Goal: Task Accomplishment & Management: Use online tool/utility

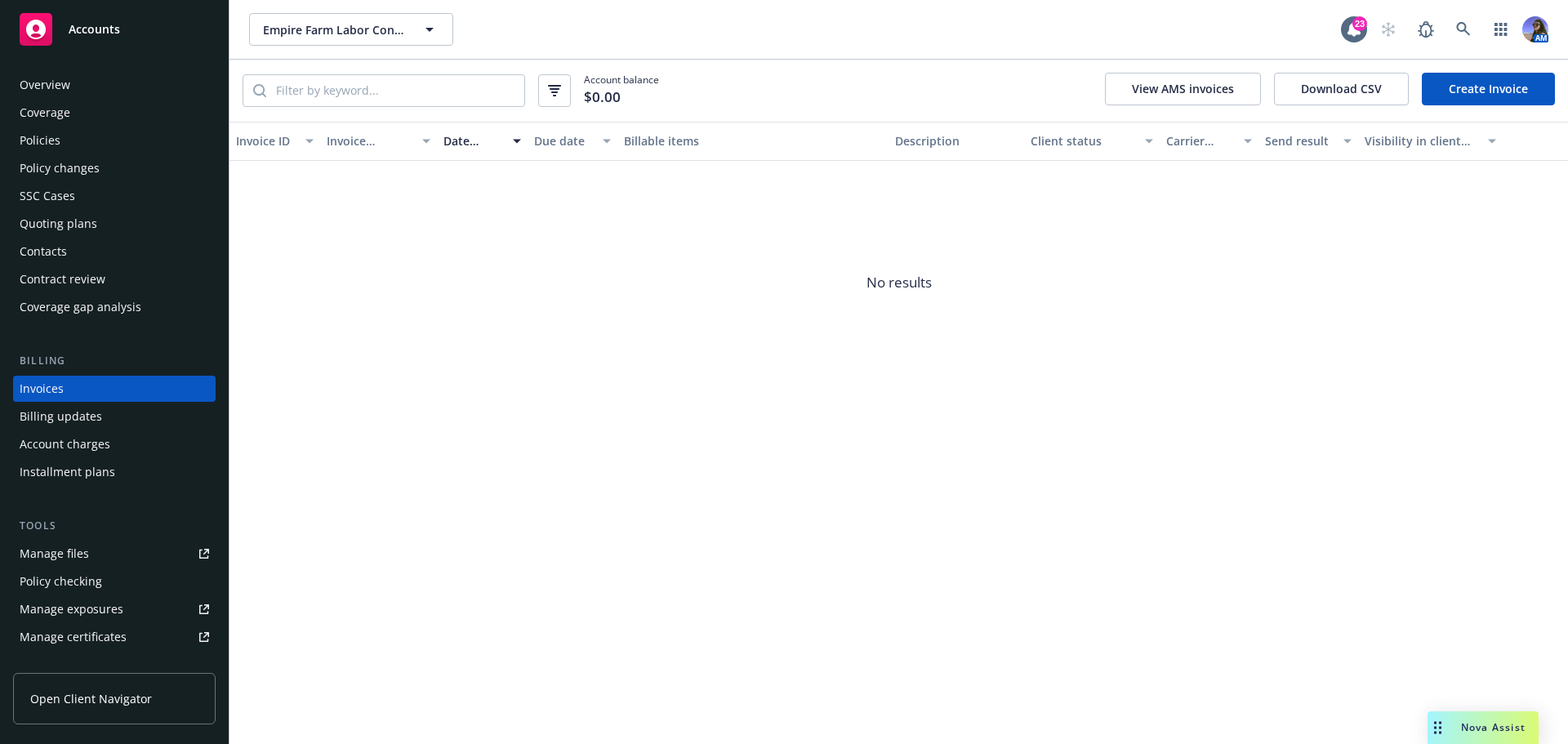
click at [82, 442] on div "Account charges" at bounding box center [65, 444] width 91 height 26
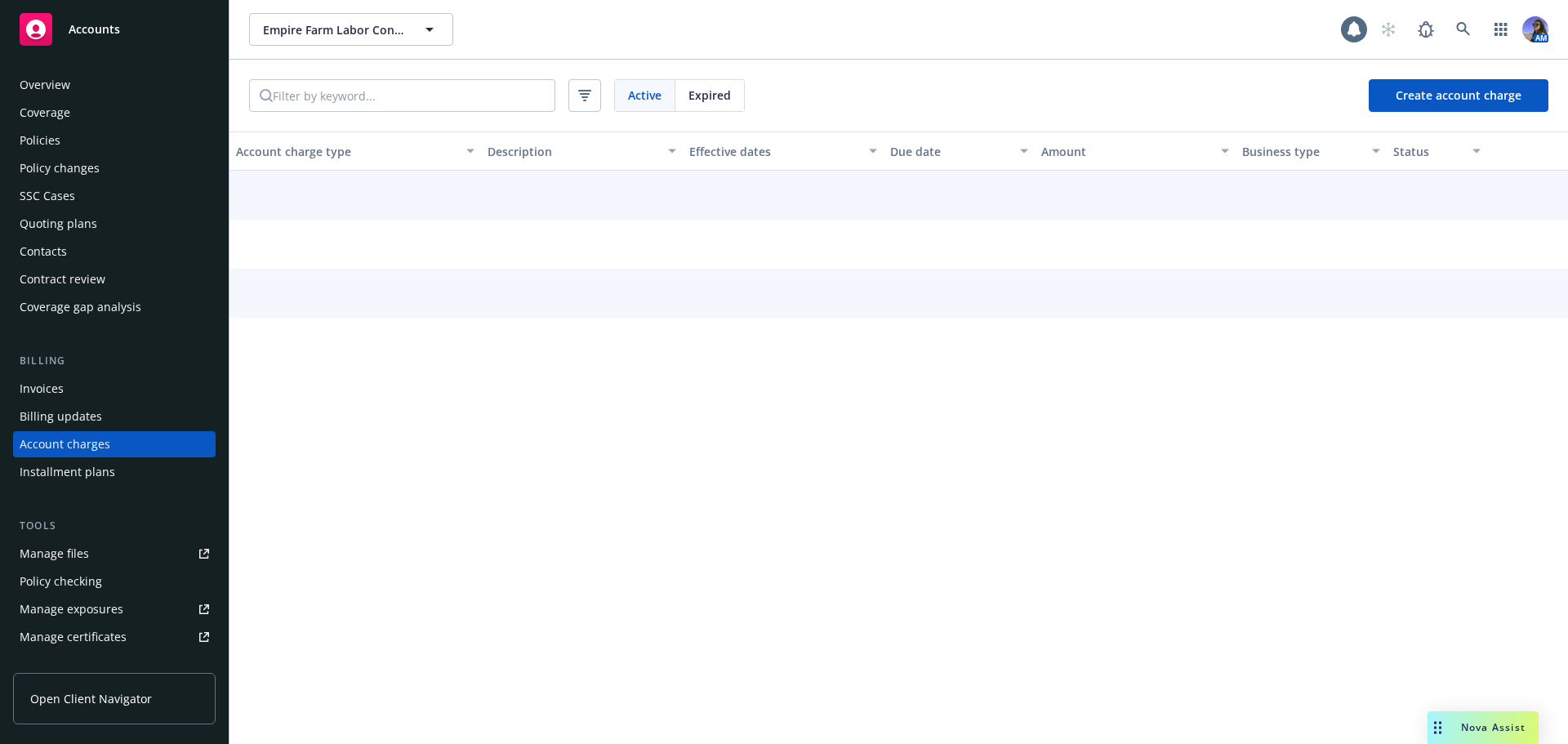
scroll to position [47, 0]
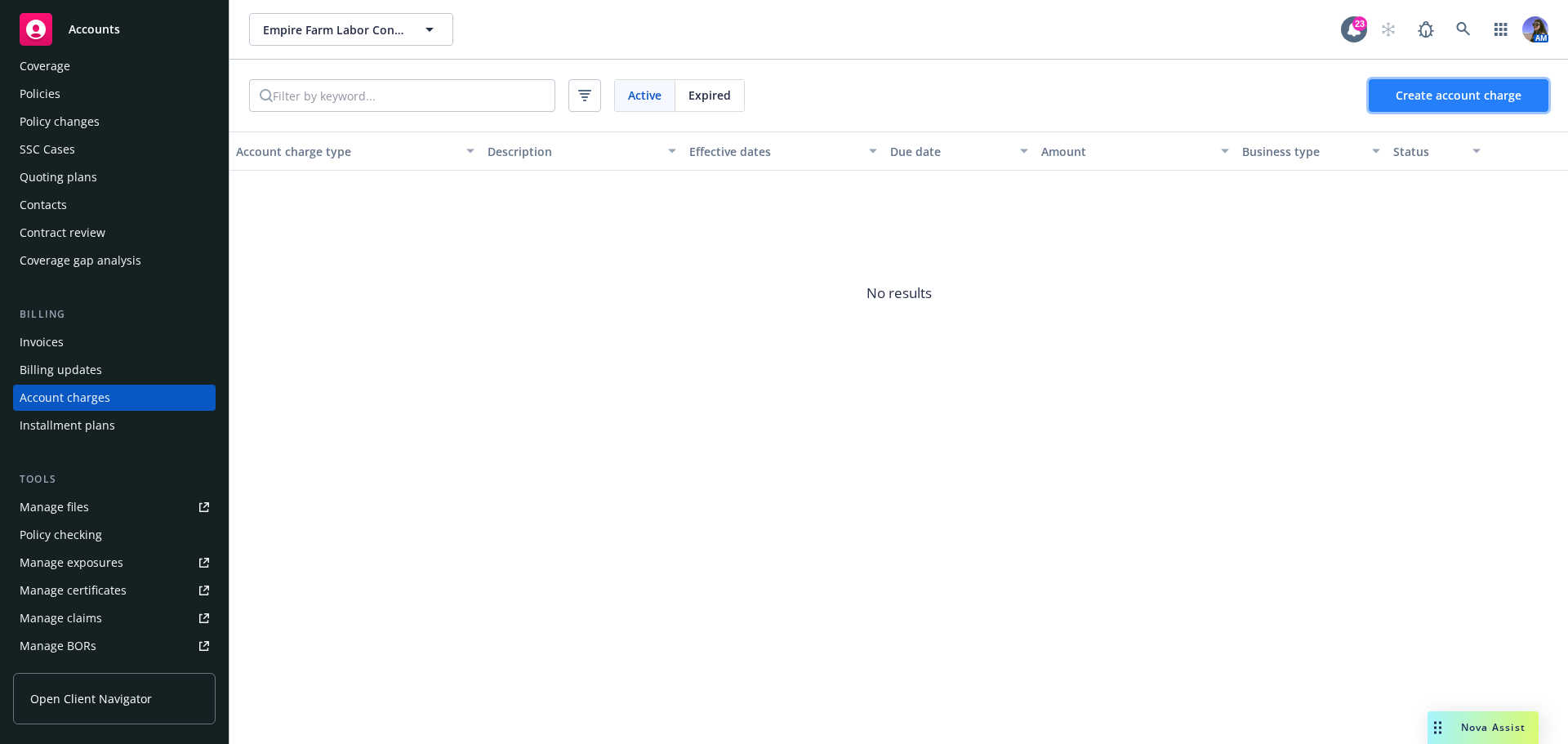
click at [1443, 104] on button "Create account charge" at bounding box center [1459, 95] width 180 height 32
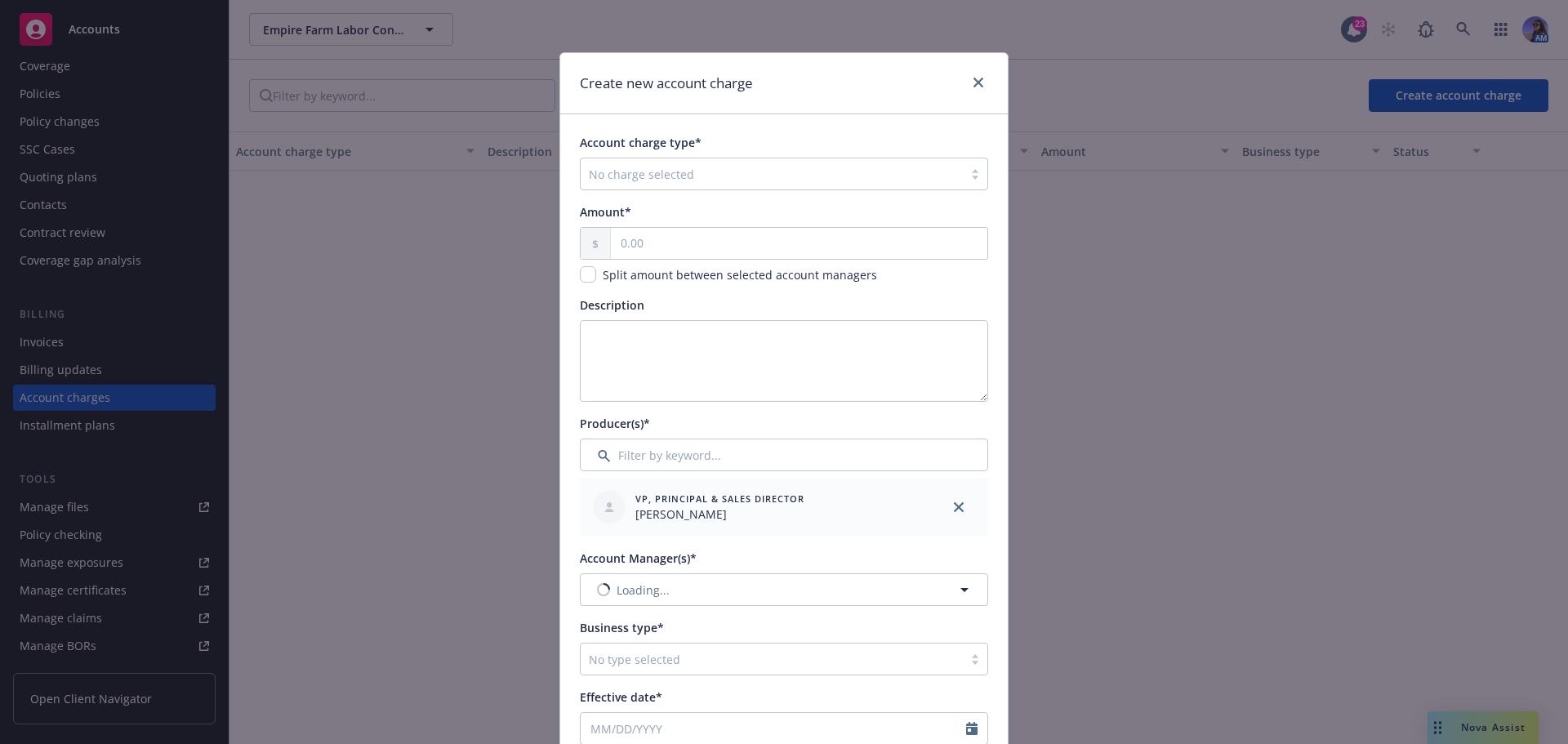
click at [668, 184] on div at bounding box center [771, 174] width 366 height 20
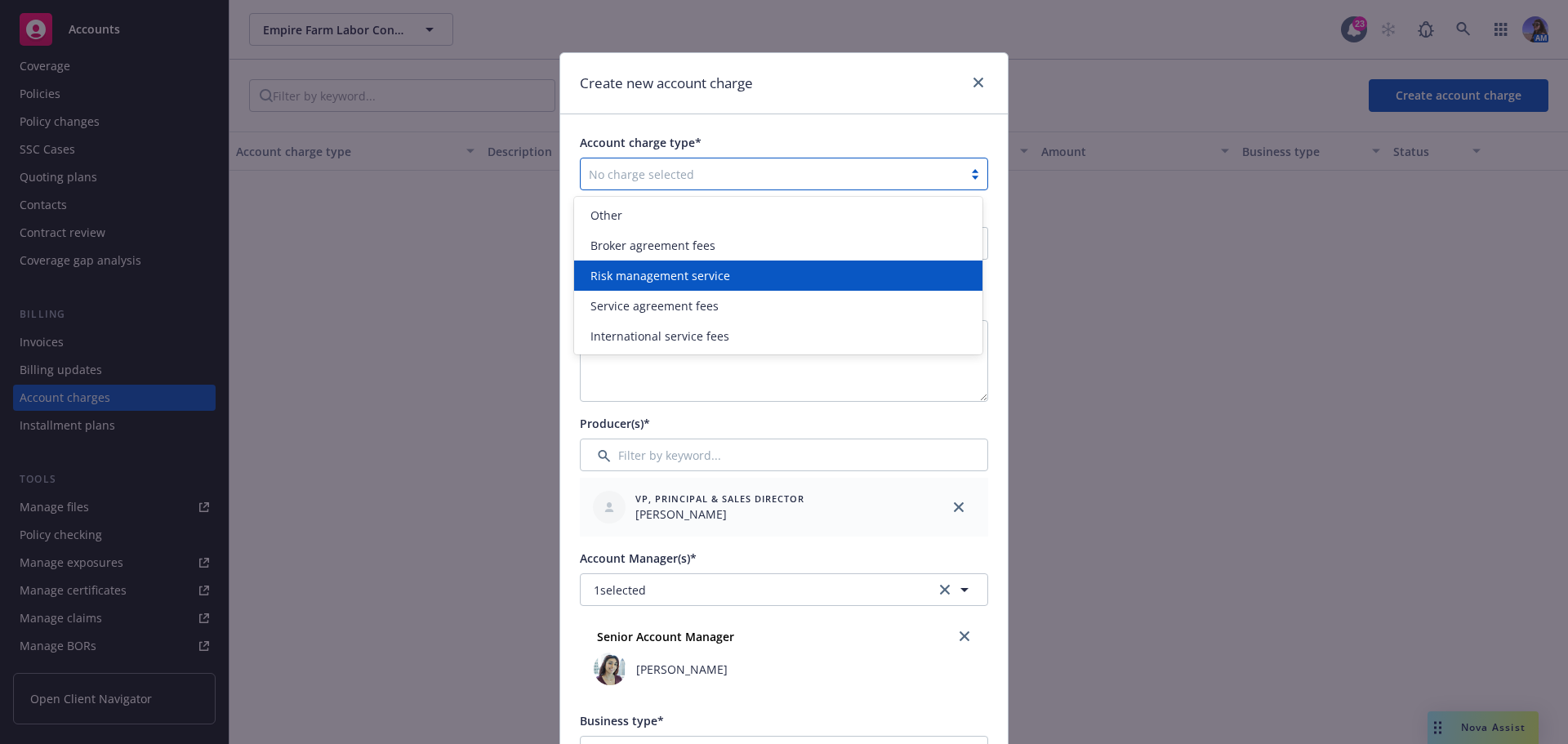
click at [628, 284] on span "Risk management service" at bounding box center [660, 276] width 140 height 18
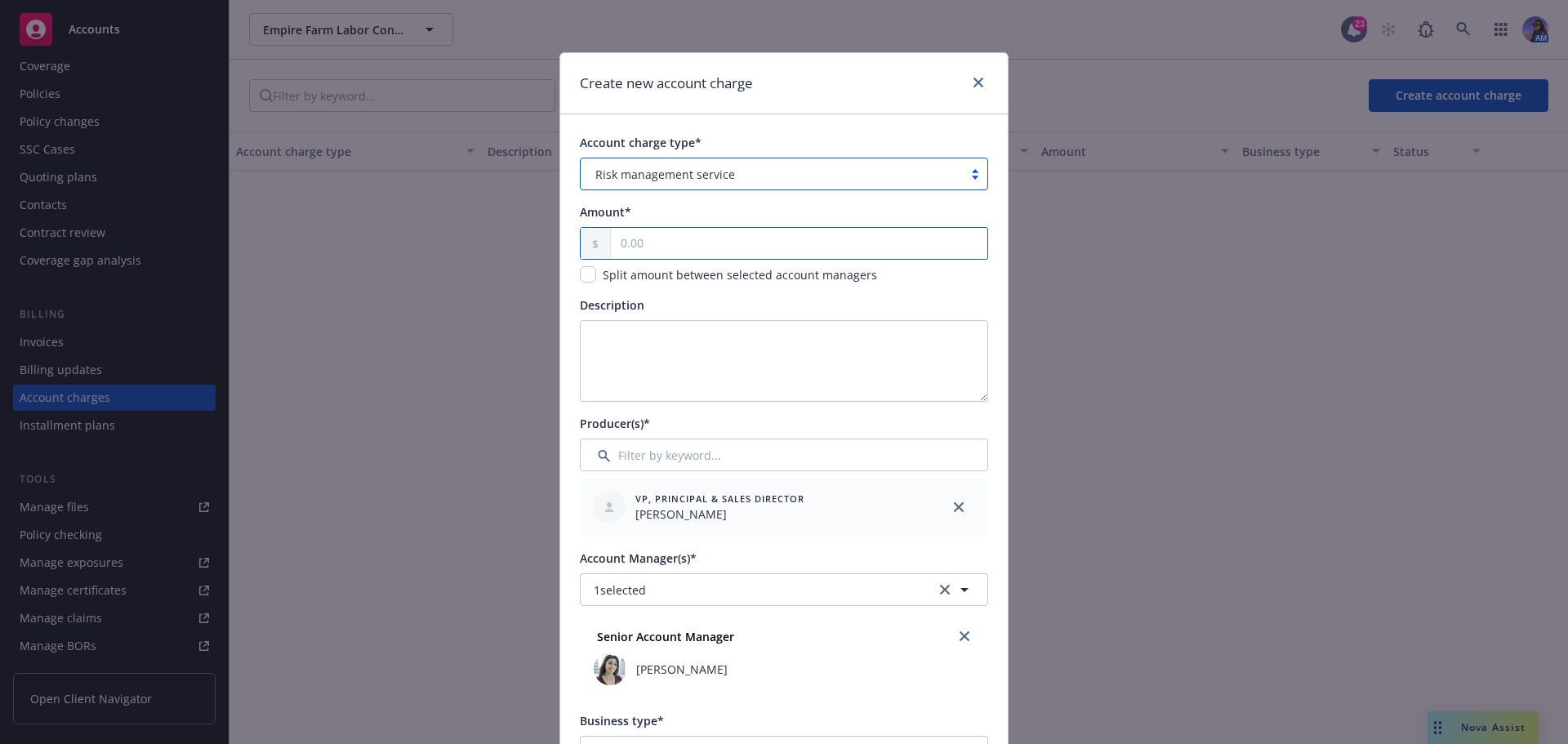
click at [643, 240] on input "text" at bounding box center [799, 243] width 376 height 31
click at [629, 248] on input "text" at bounding box center [799, 243] width 376 height 31
type input "1,160.00"
click at [708, 299] on div "Description" at bounding box center [784, 305] width 409 height 18
click at [681, 374] on textarea "Description" at bounding box center [784, 362] width 409 height 82
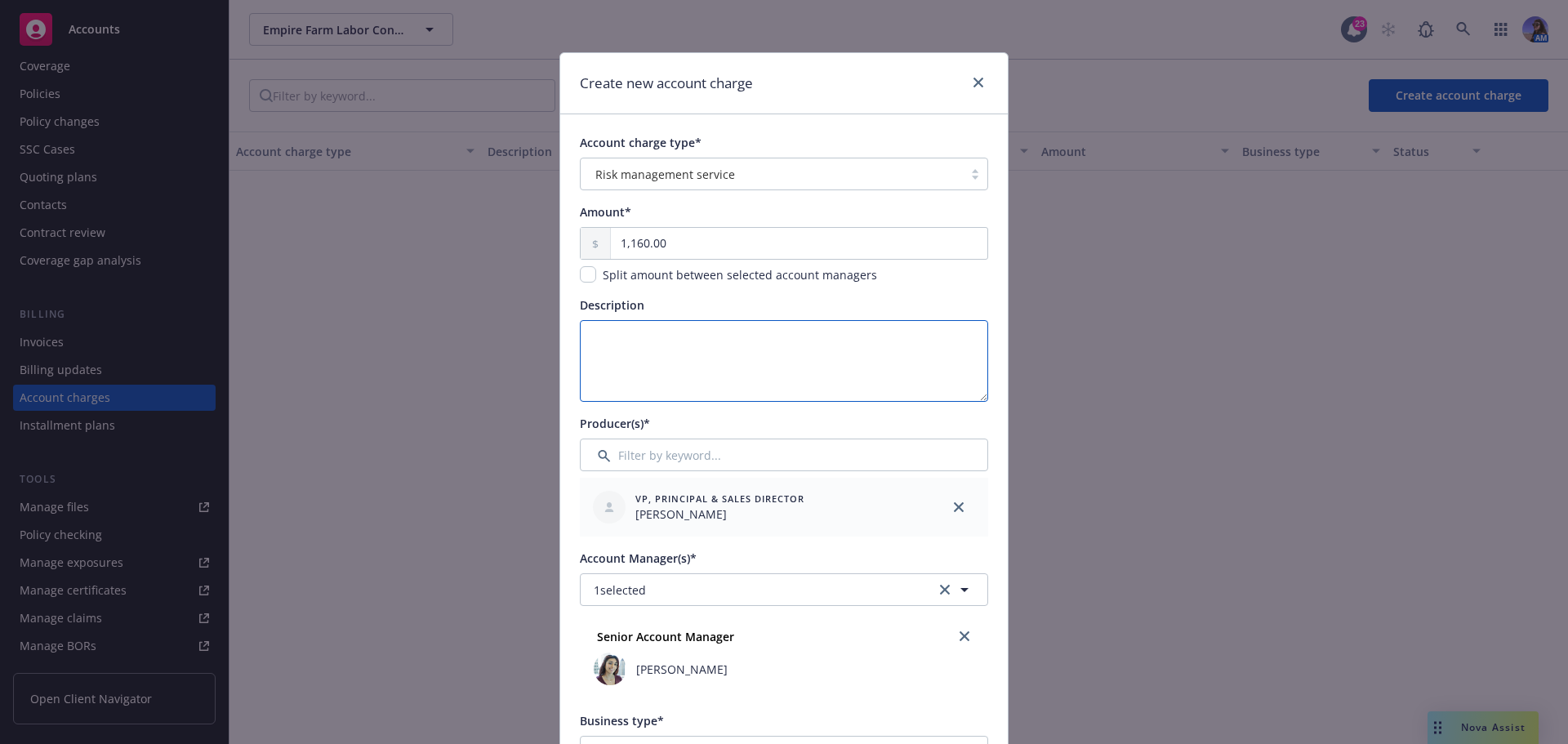
click at [657, 363] on textarea "Description" at bounding box center [784, 362] width 409 height 82
paste textarea "American Red Cross certification"
type textarea "American Red Cross certification"
click at [782, 427] on div "Producer(s)*" at bounding box center [784, 423] width 409 height 18
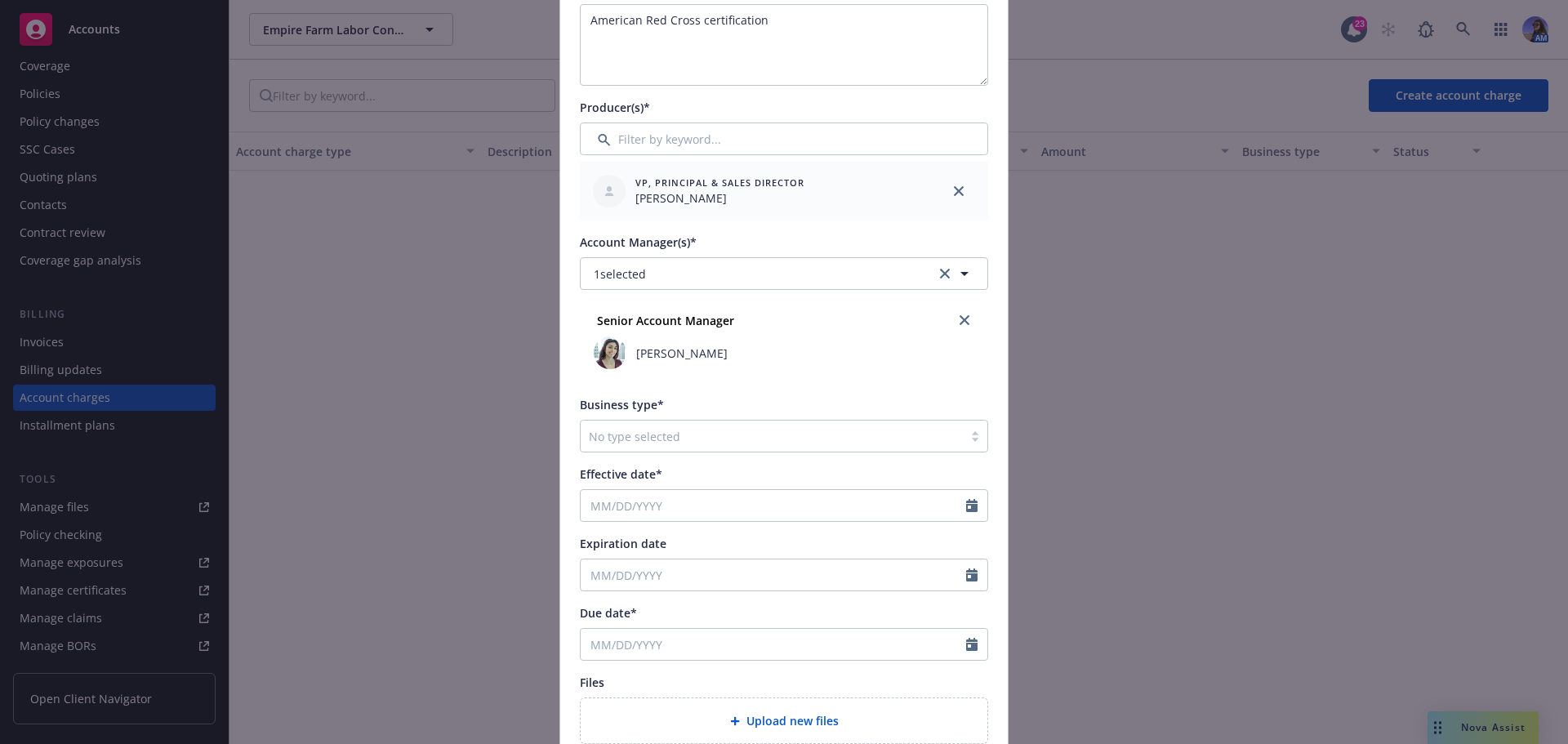
scroll to position [327, 0]
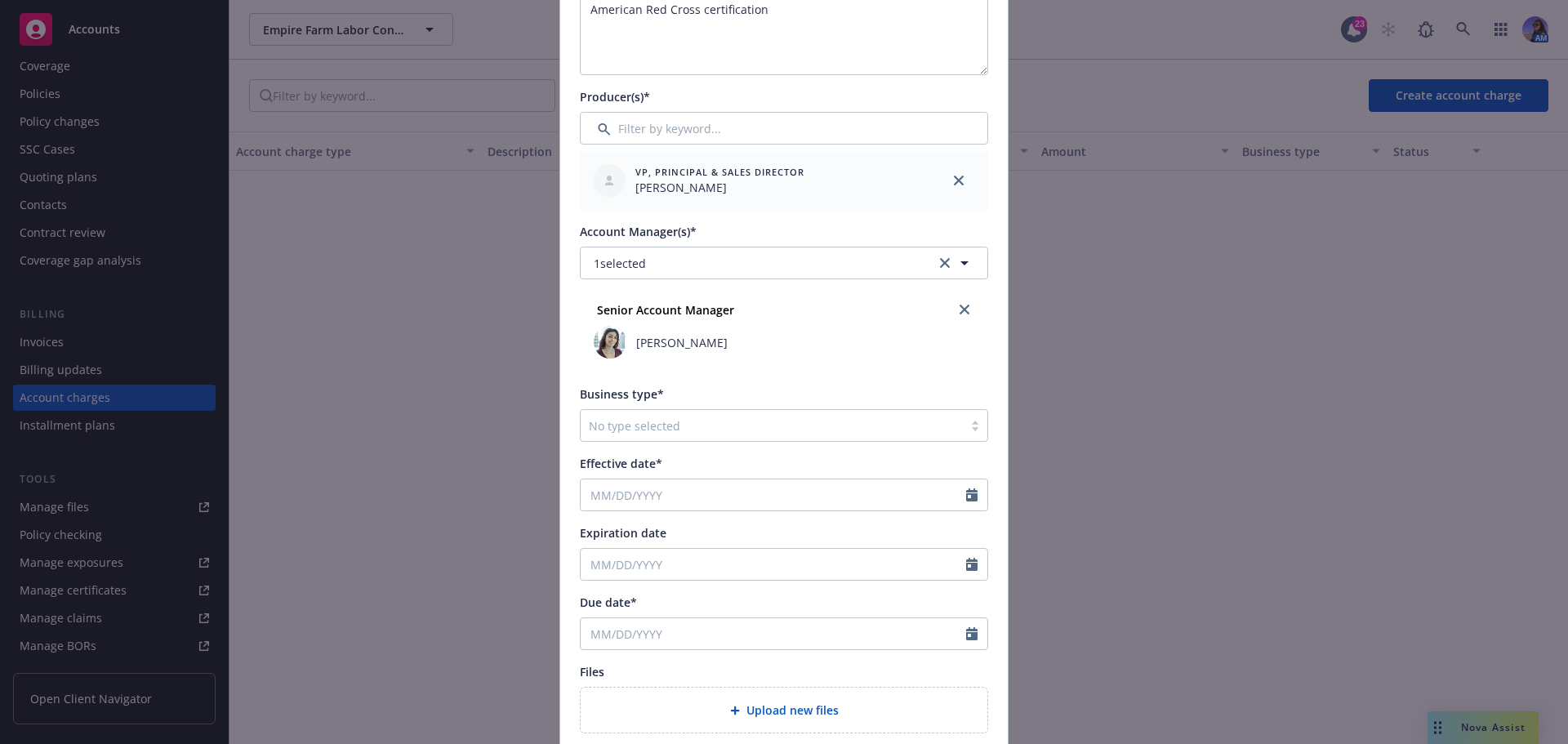
click at [624, 427] on div at bounding box center [771, 425] width 366 height 20
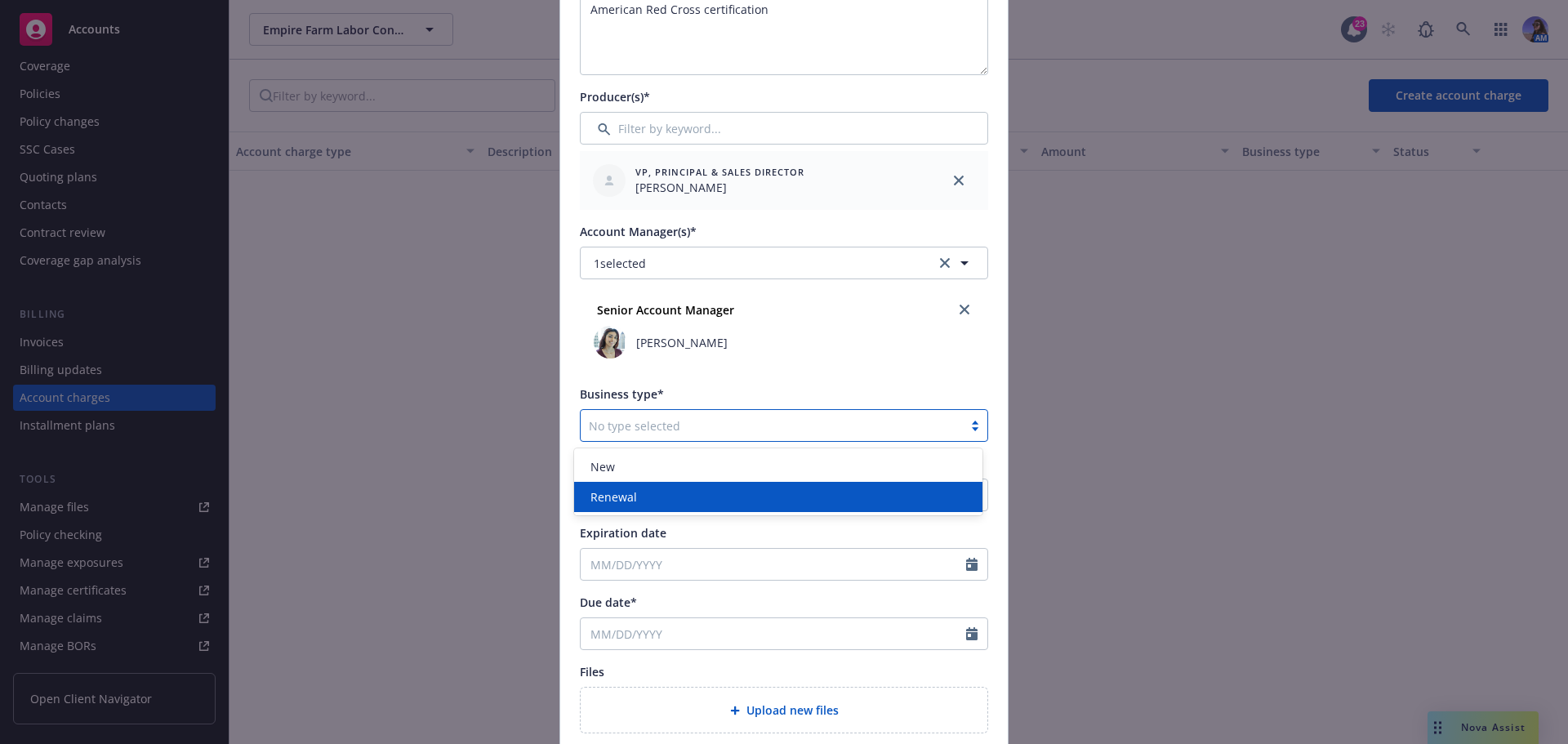
click at [624, 498] on span "Renewal" at bounding box center [614, 498] width 47 height 18
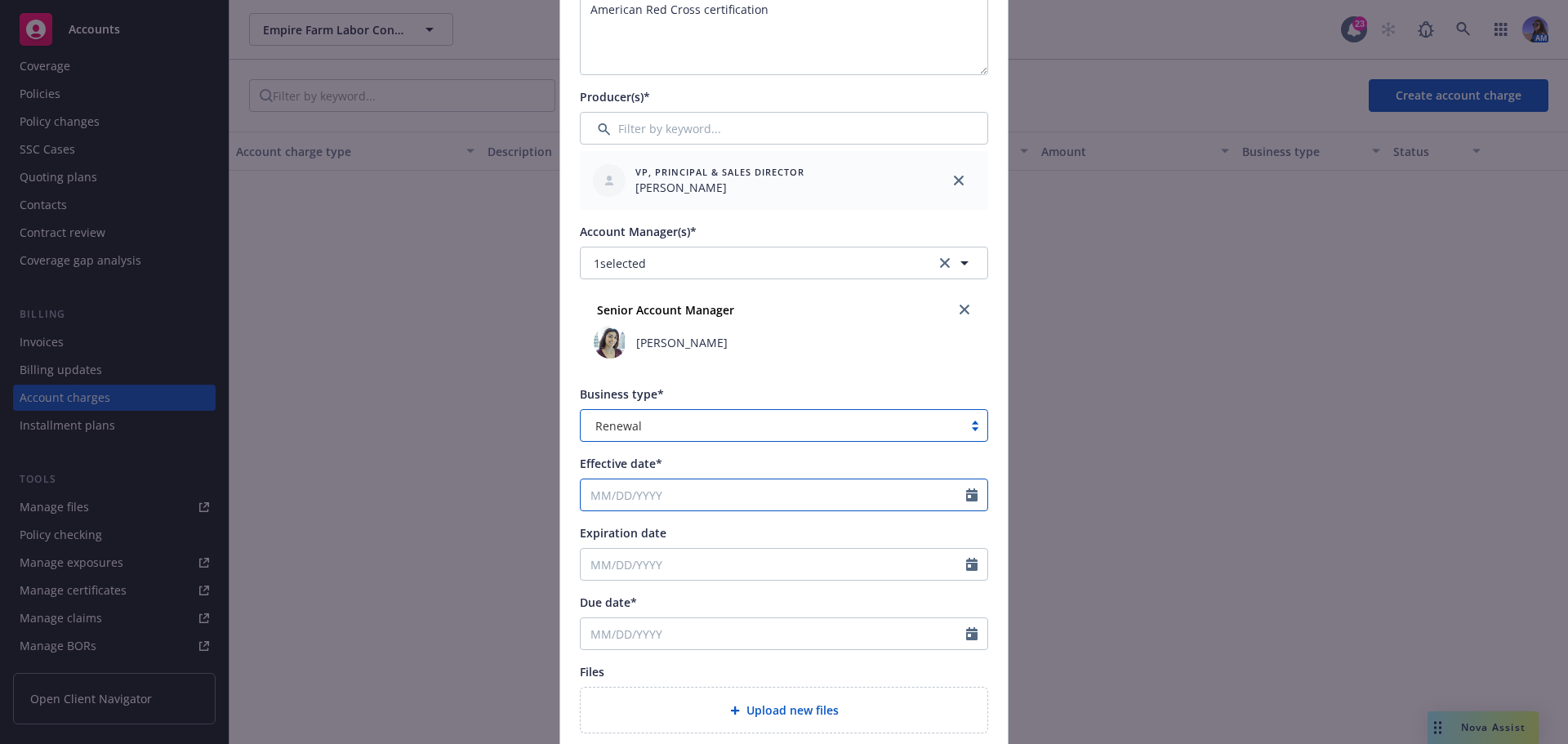
click at [590, 496] on input "Effective date*" at bounding box center [773, 495] width 385 height 31
select select "9"
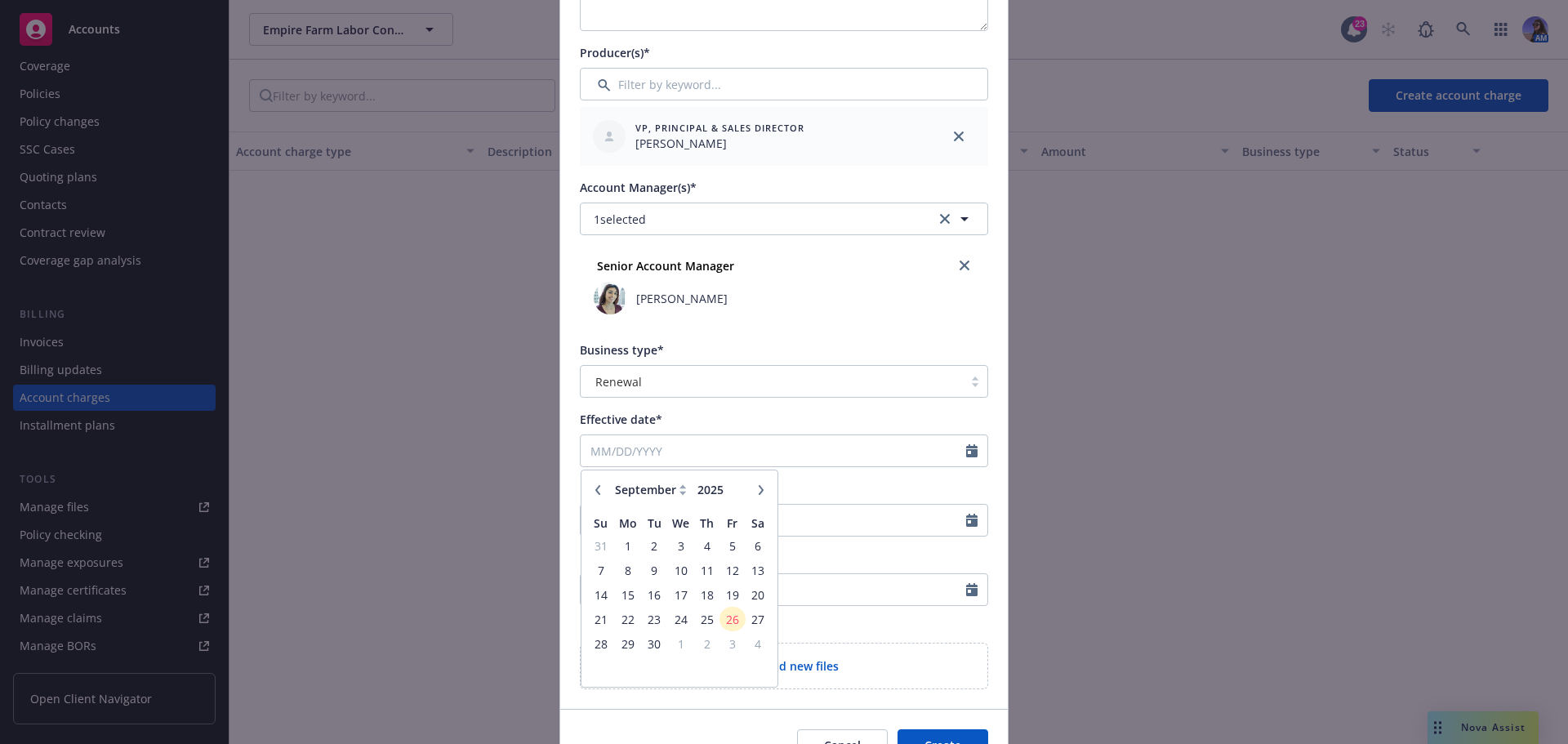
scroll to position [409, 0]
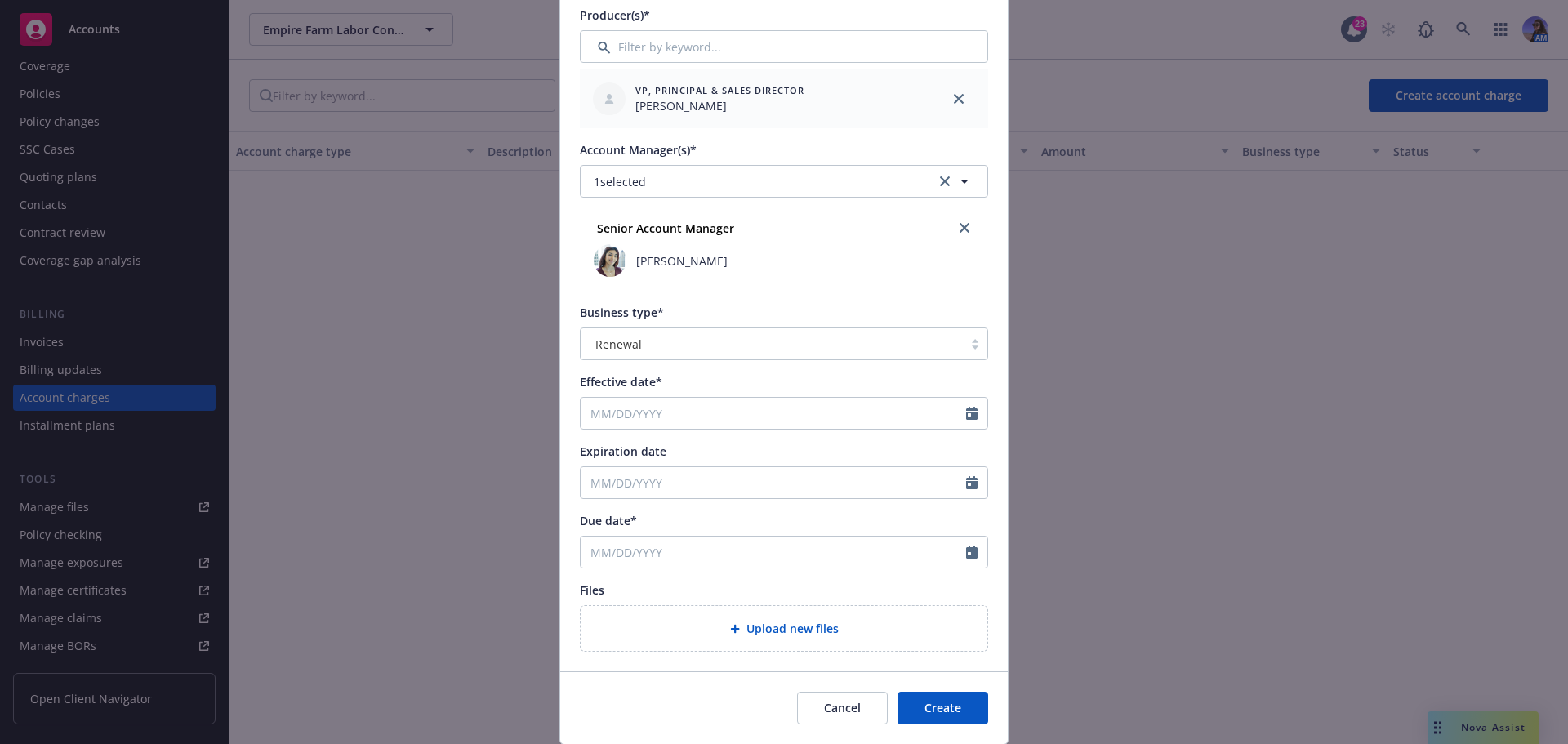
click at [457, 485] on div "Create new account charge Account charge type* Risk management service Amount* …" at bounding box center [784, 372] width 1568 height 744
click at [641, 407] on input "Effective date*" at bounding box center [773, 414] width 385 height 31
select select "9"
click at [586, 415] on input "Effective date*" at bounding box center [773, 414] width 385 height 31
click at [675, 505] on span "3" at bounding box center [680, 508] width 23 height 21
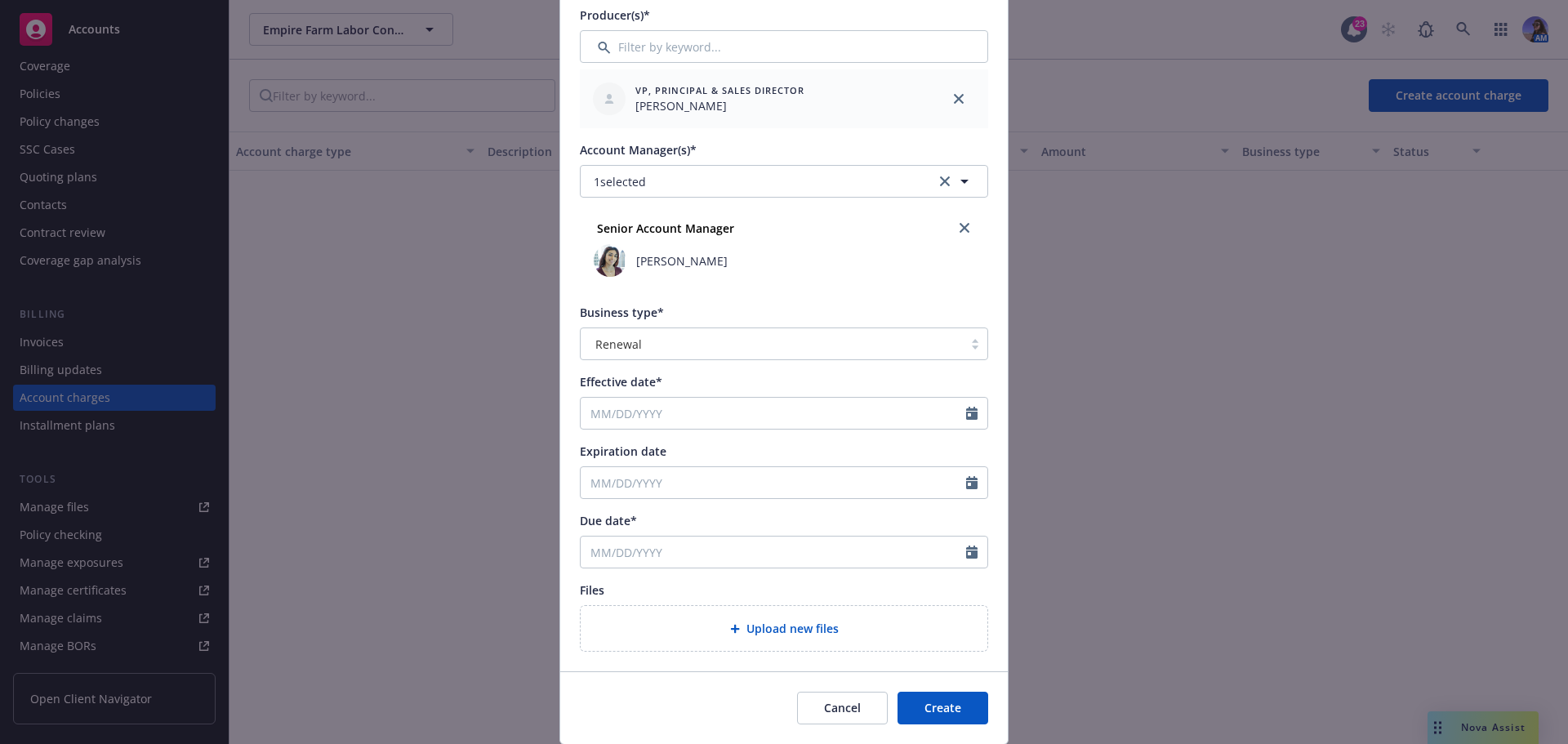
type input "09/03/2025"
type input "09/03/2026"
click at [653, 524] on div "Due date*" at bounding box center [784, 521] width 409 height 18
select select "9"
click at [613, 539] on input "Due date*" at bounding box center [773, 552] width 385 height 31
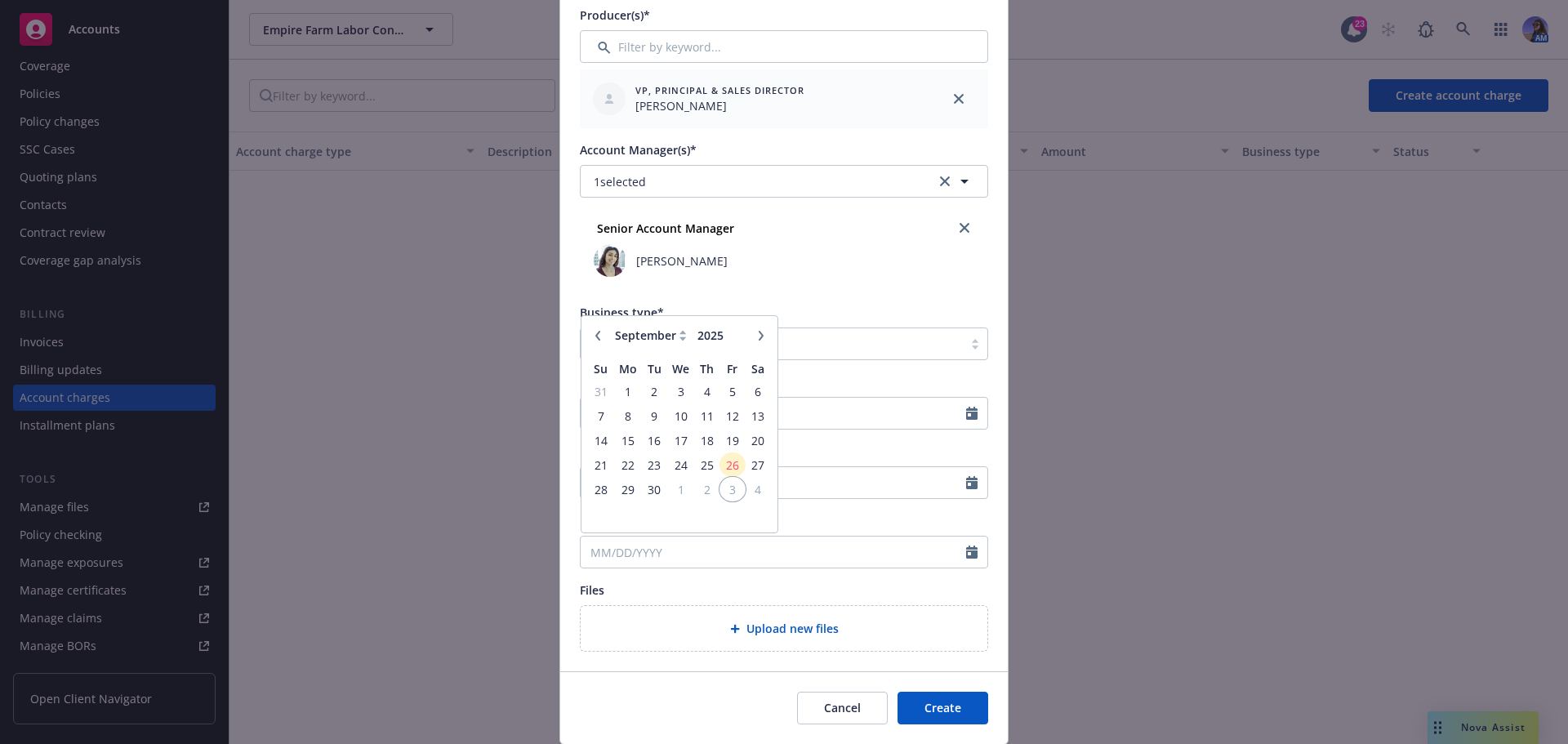
click at [726, 490] on span "3" at bounding box center [732, 489] width 22 height 21
type input "10/03/2025"
click at [631, 588] on div "Files" at bounding box center [784, 591] width 409 height 18
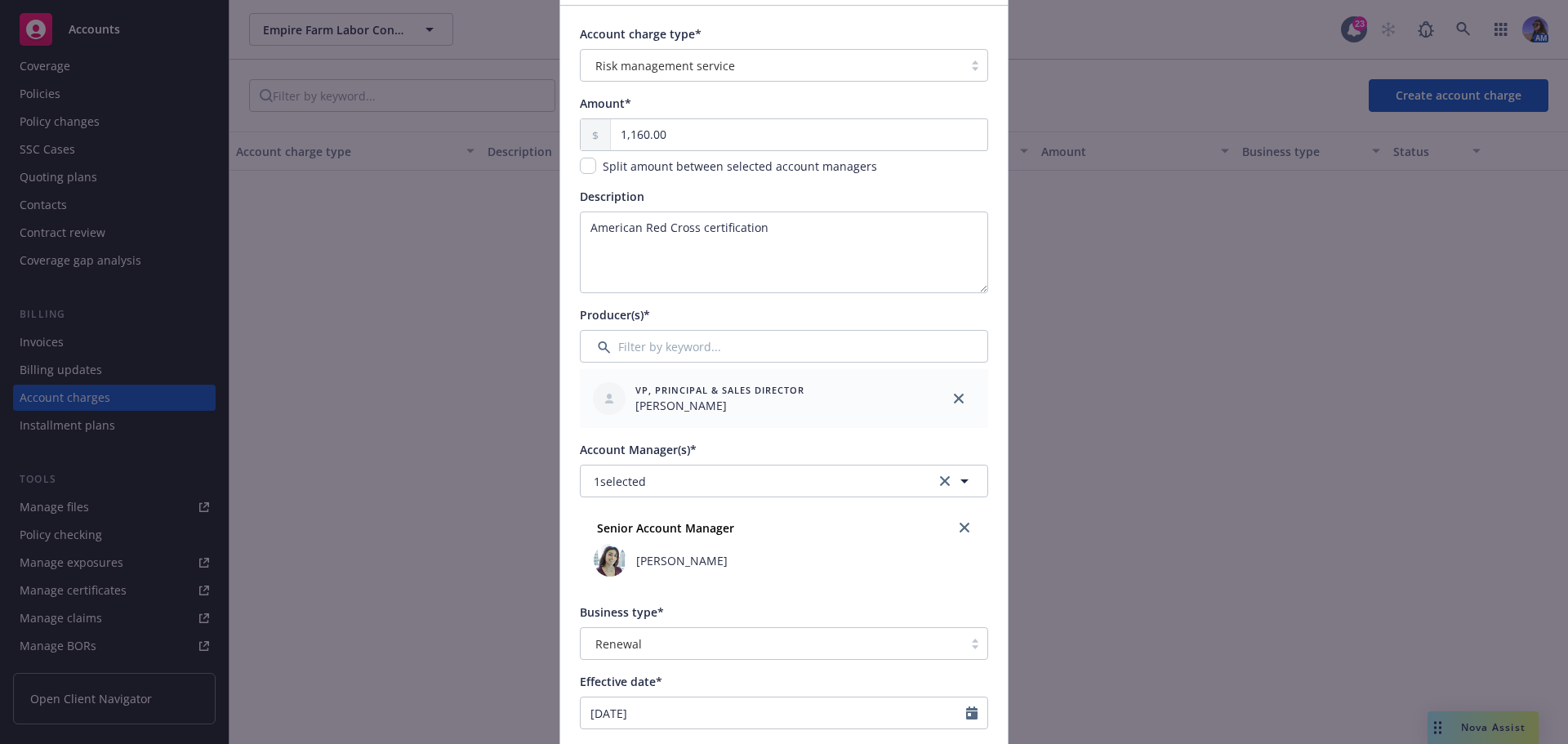
scroll to position [0, 0]
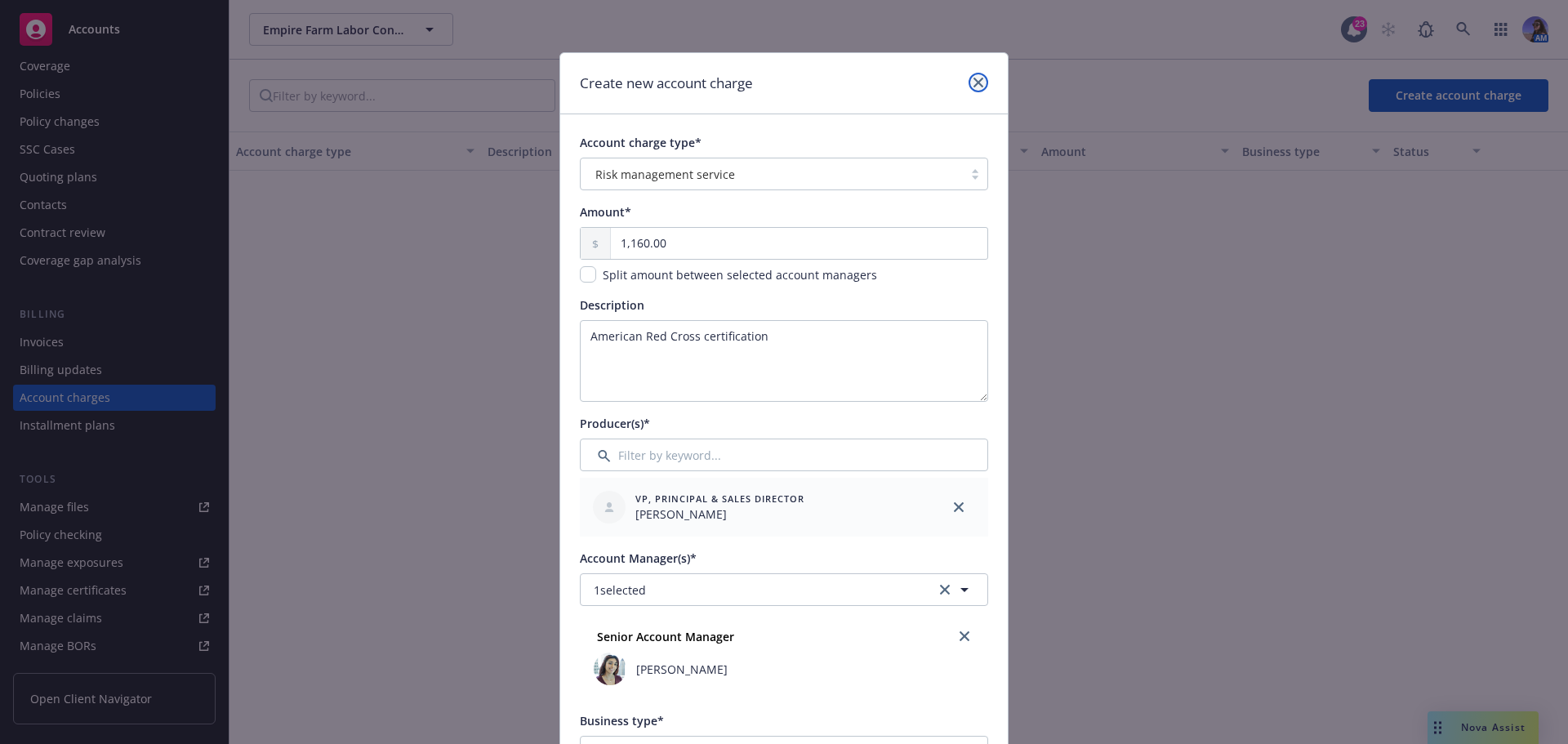
click at [981, 87] on link "close" at bounding box center [979, 82] width 20 height 20
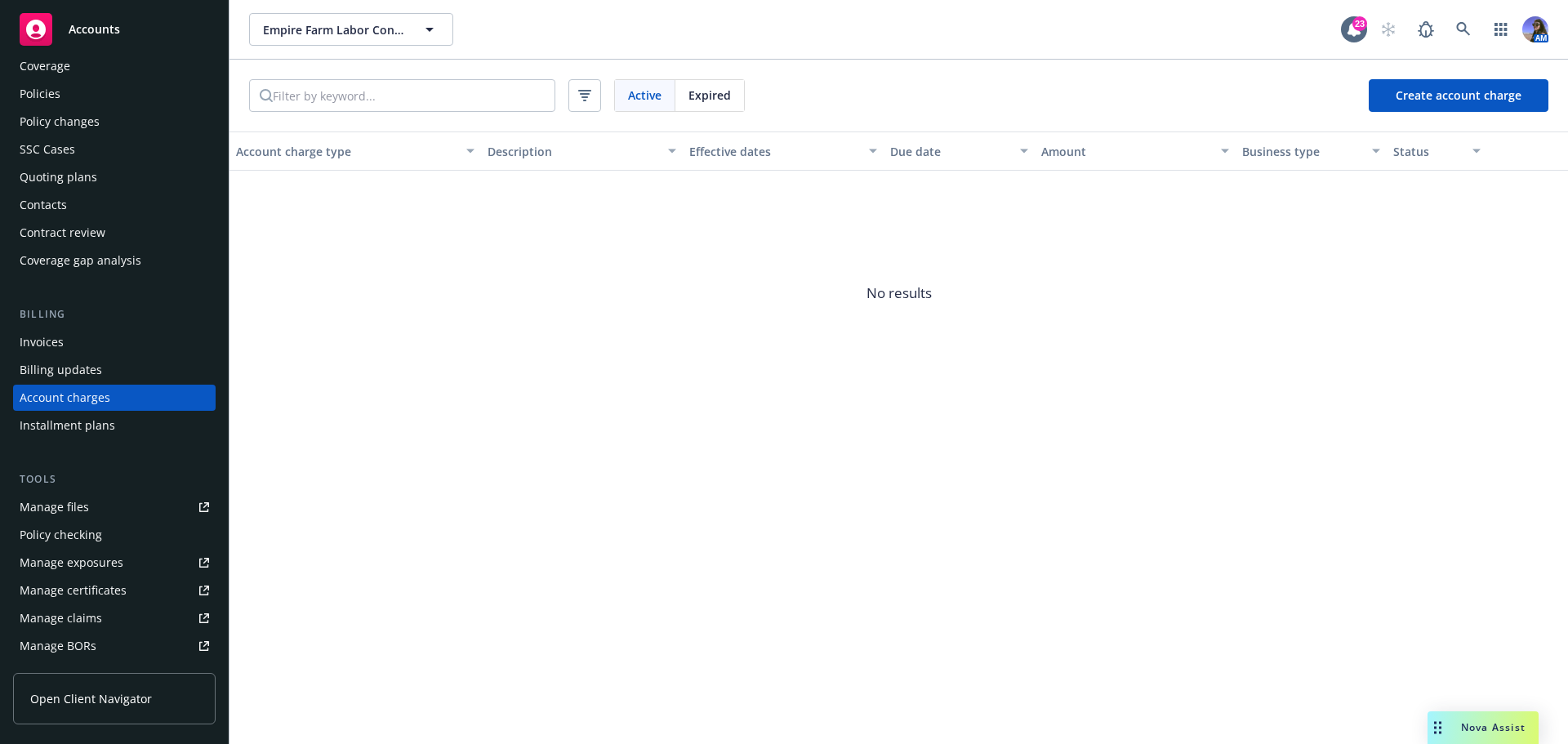
click at [34, 337] on div "Invoices" at bounding box center [41, 342] width 44 height 26
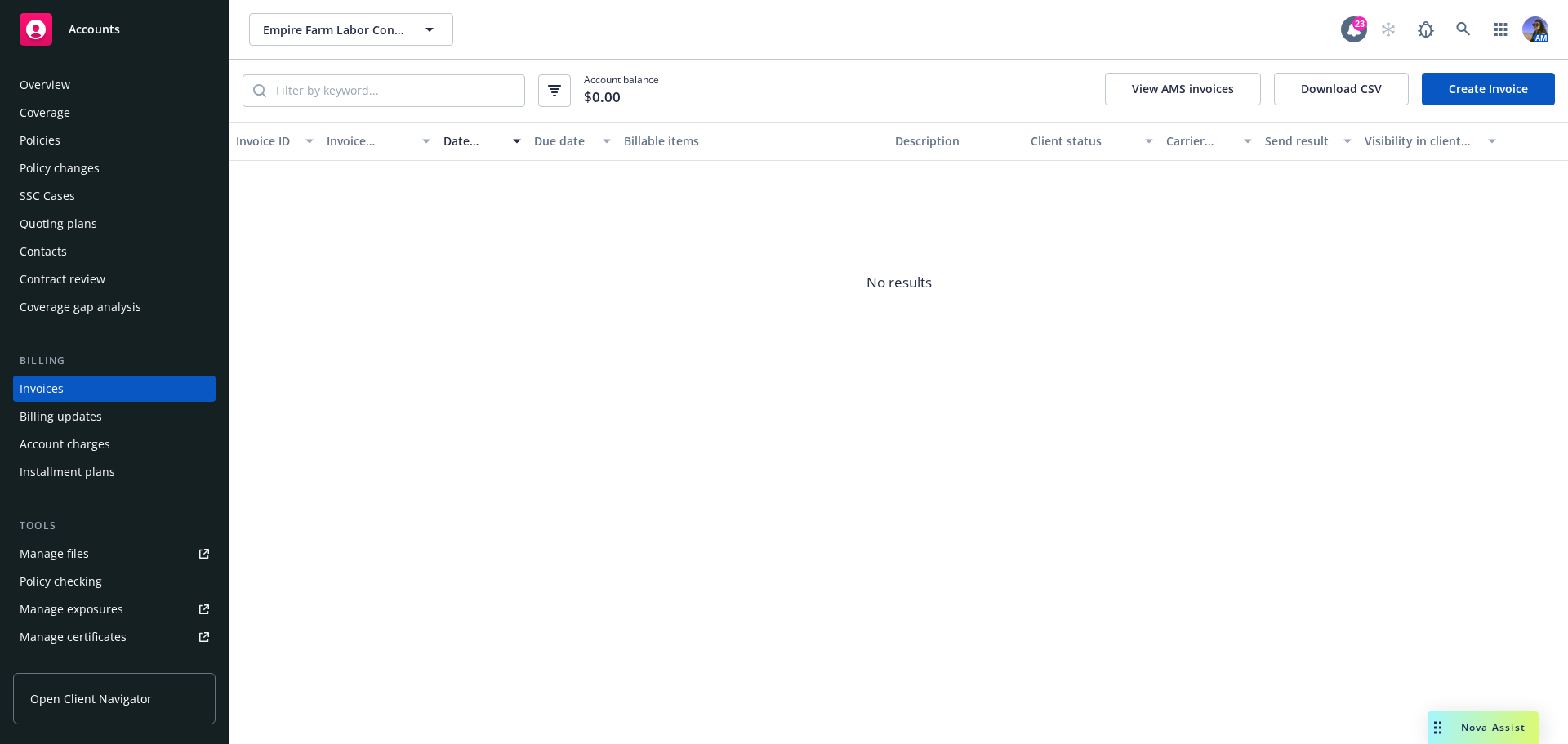
click at [1474, 102] on link "Create Invoice" at bounding box center [1489, 88] width 133 height 32
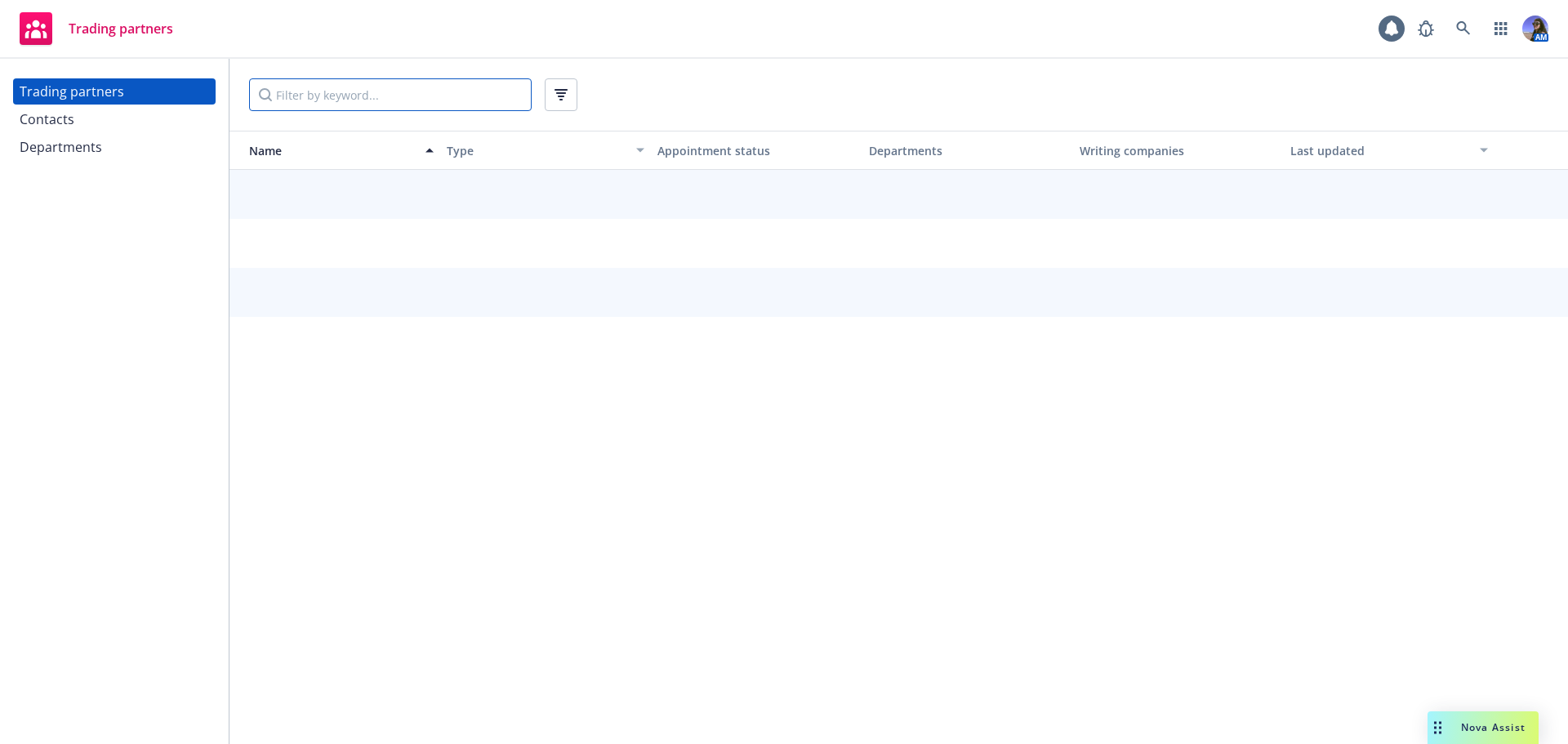
click at [326, 87] on input "Filter by keyword..." at bounding box center [390, 94] width 283 height 32
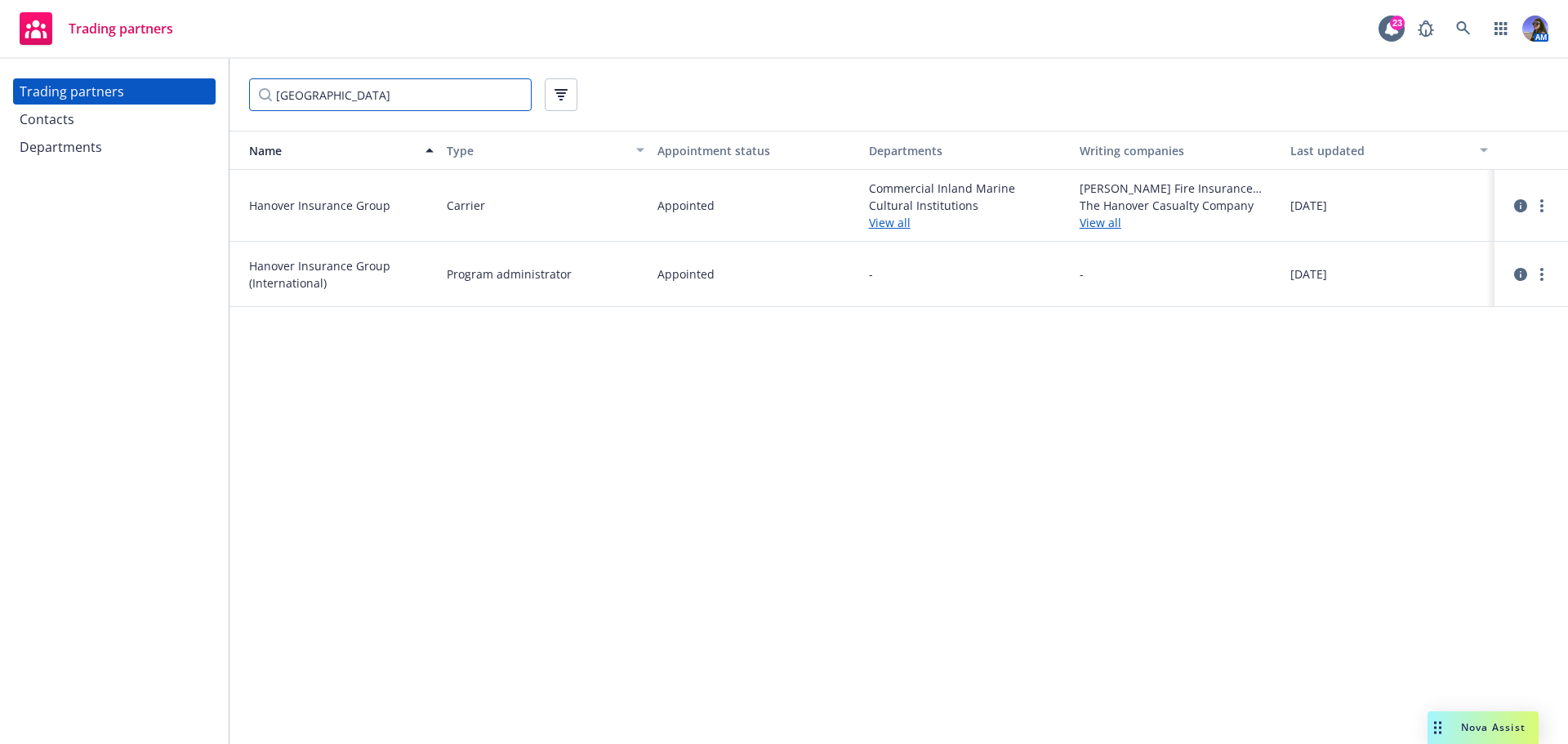
type input "hanover"
click at [1538, 202] on link "more" at bounding box center [1543, 206] width 20 height 20
click at [1452, 242] on link "View contacts" at bounding box center [1459, 239] width 182 height 32
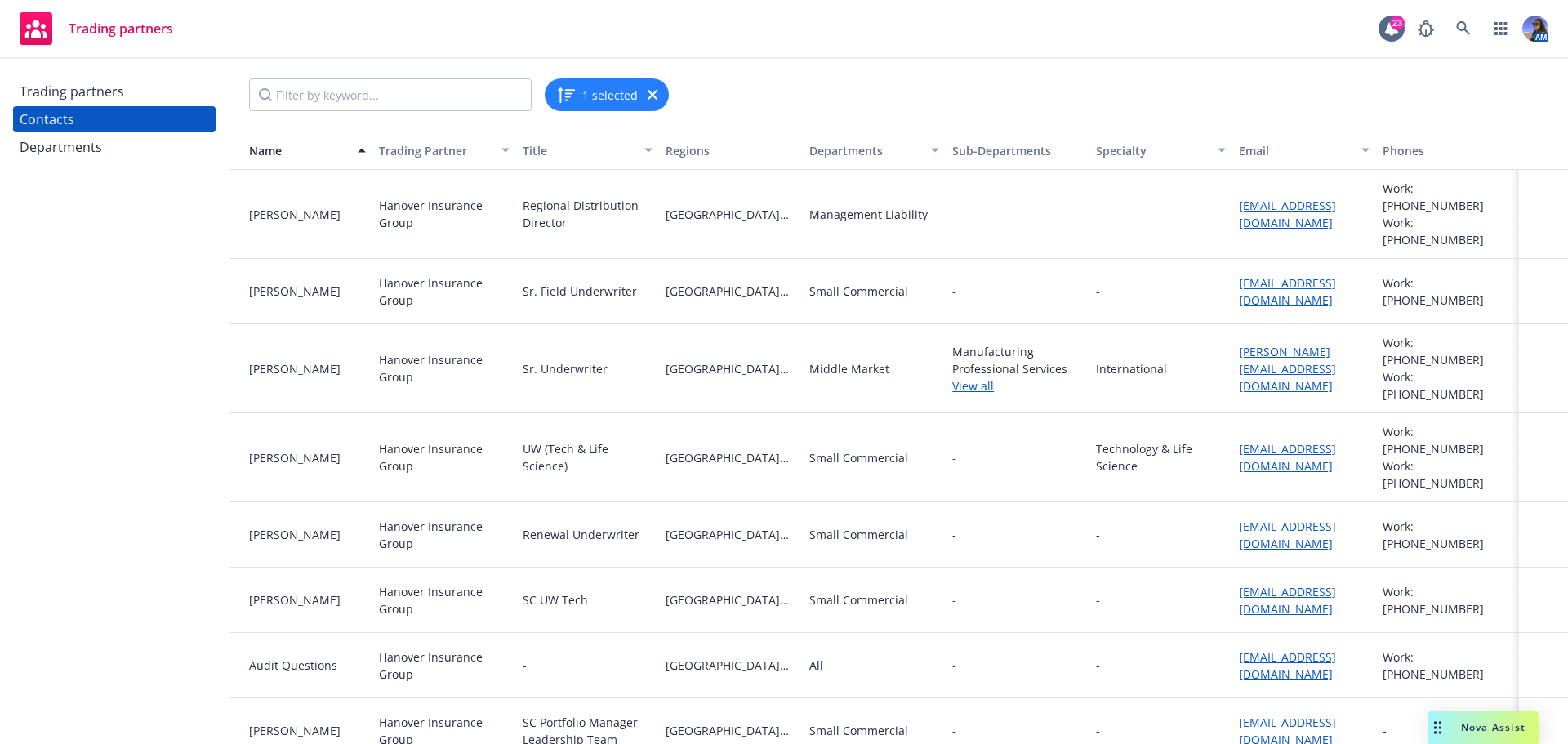
click at [968, 377] on link "View all" at bounding box center [1017, 386] width 130 height 18
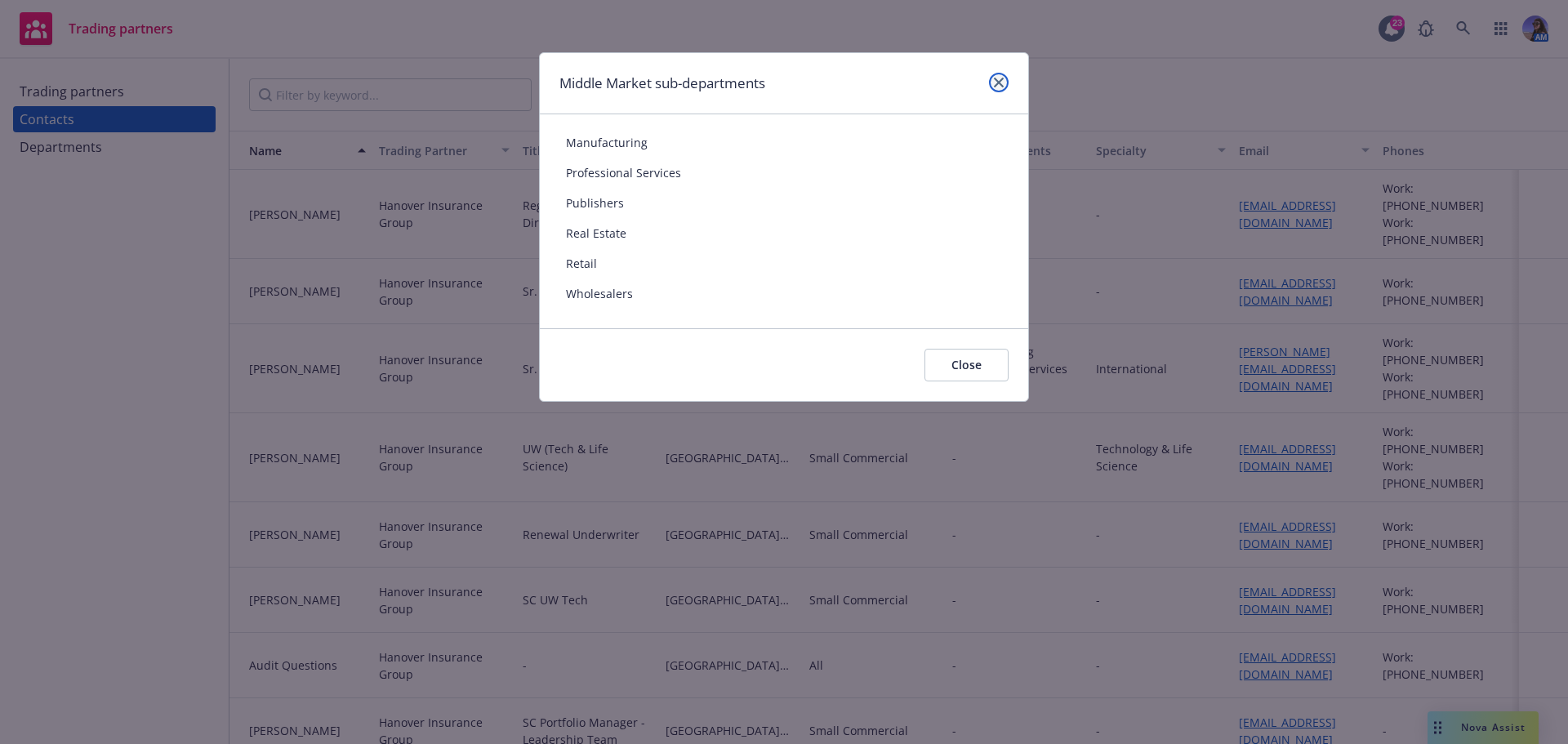
click at [998, 86] on icon "close" at bounding box center [999, 82] width 10 height 10
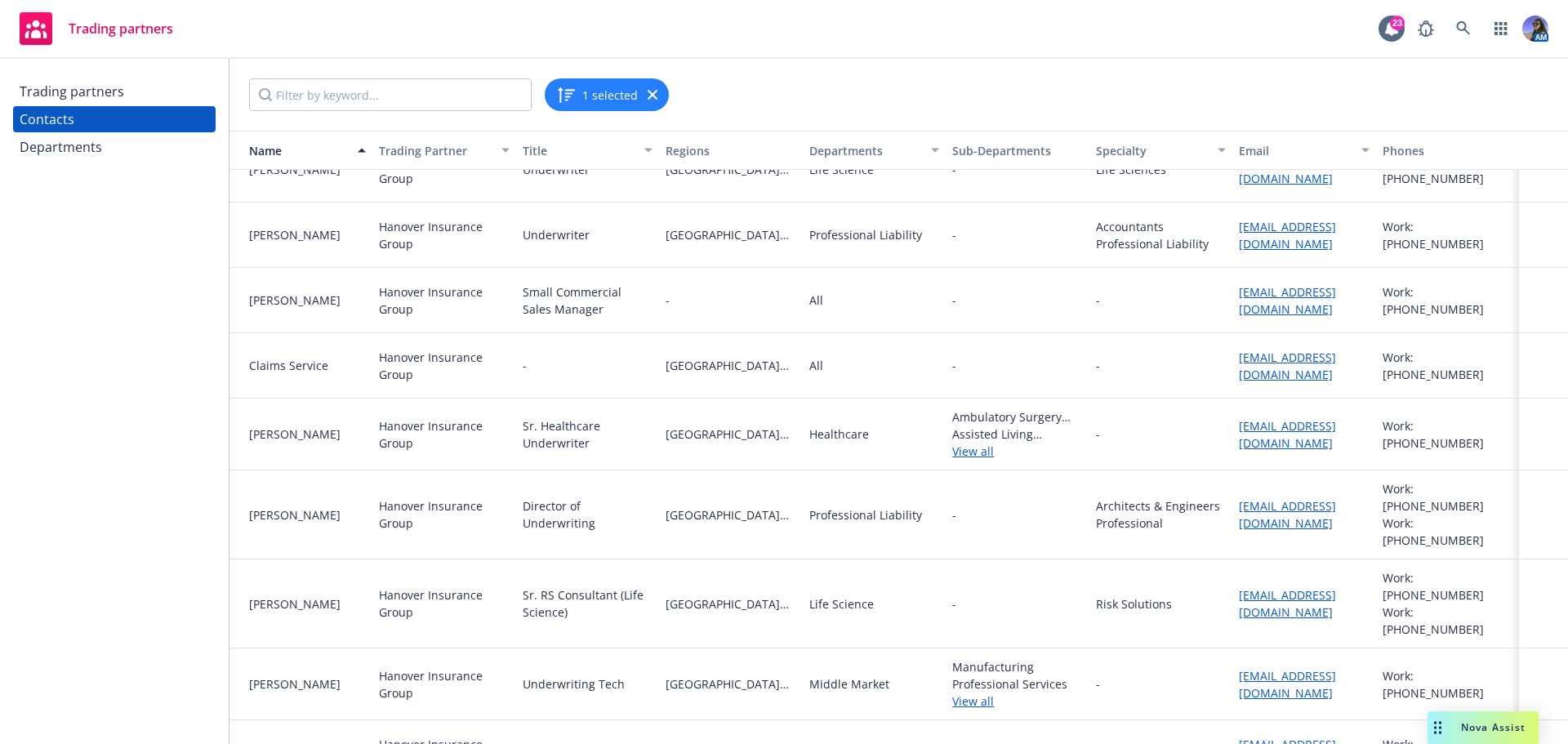
scroll to position [735, 0]
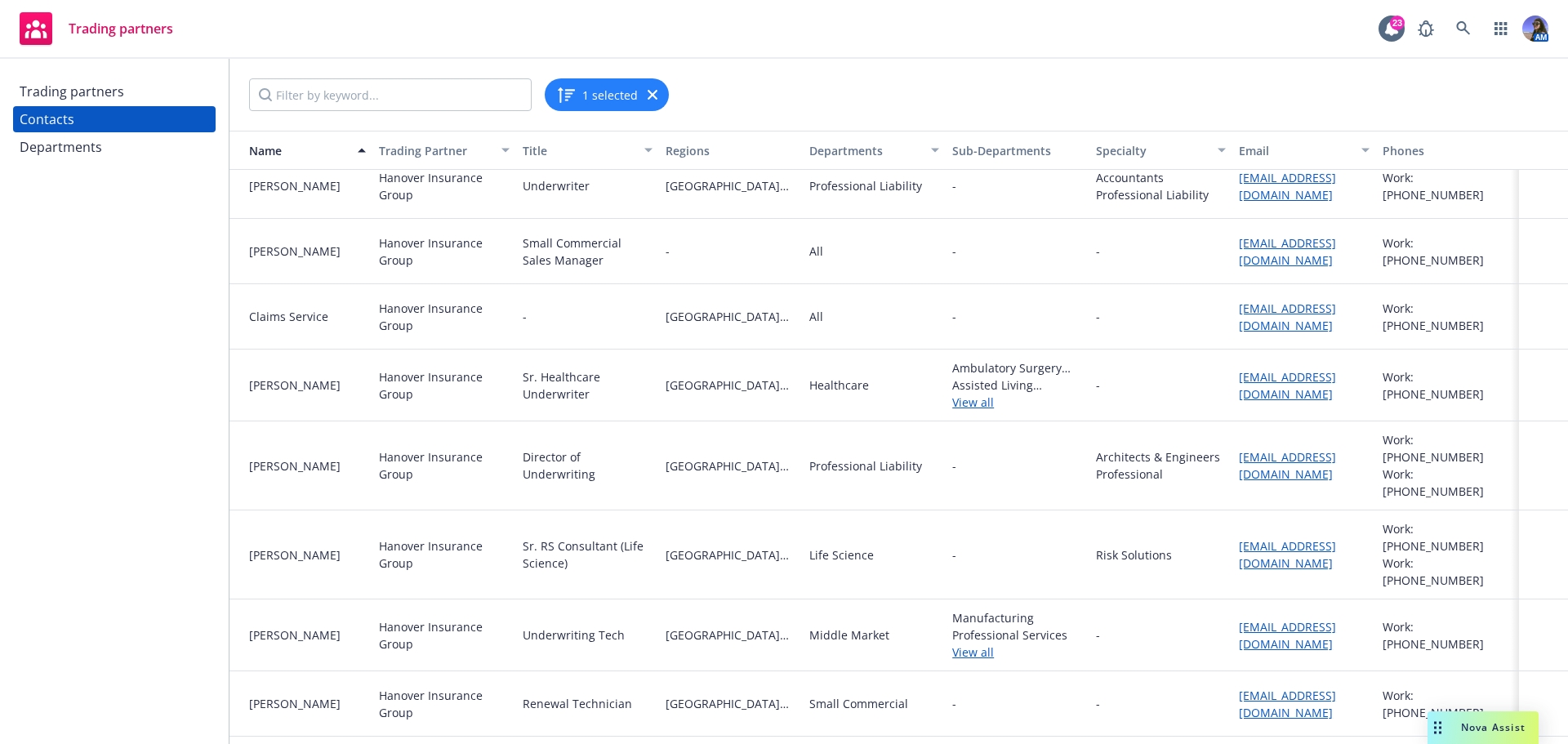
click at [961, 643] on link "View all" at bounding box center [1017, 652] width 130 height 18
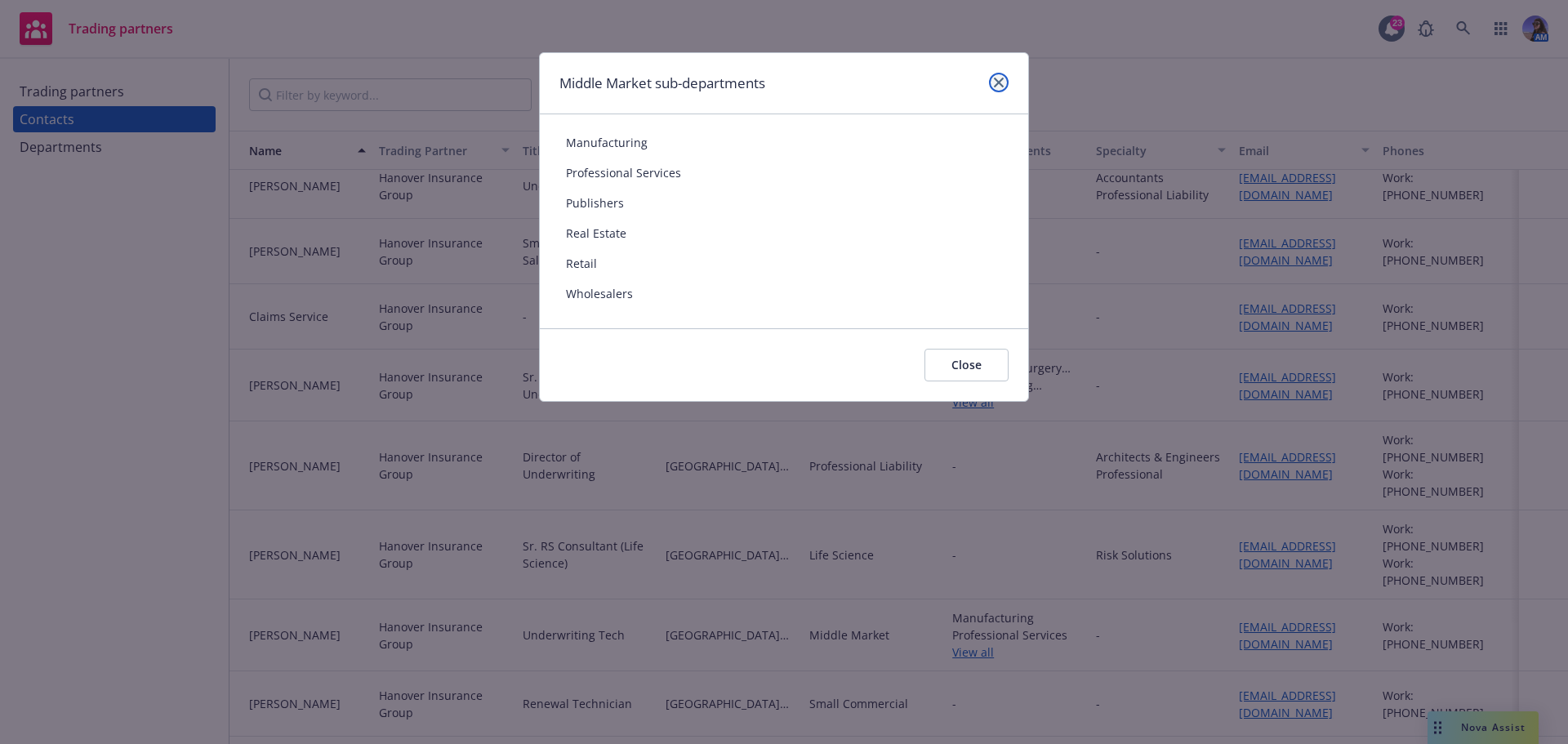
click at [992, 85] on link "close" at bounding box center [999, 82] width 20 height 20
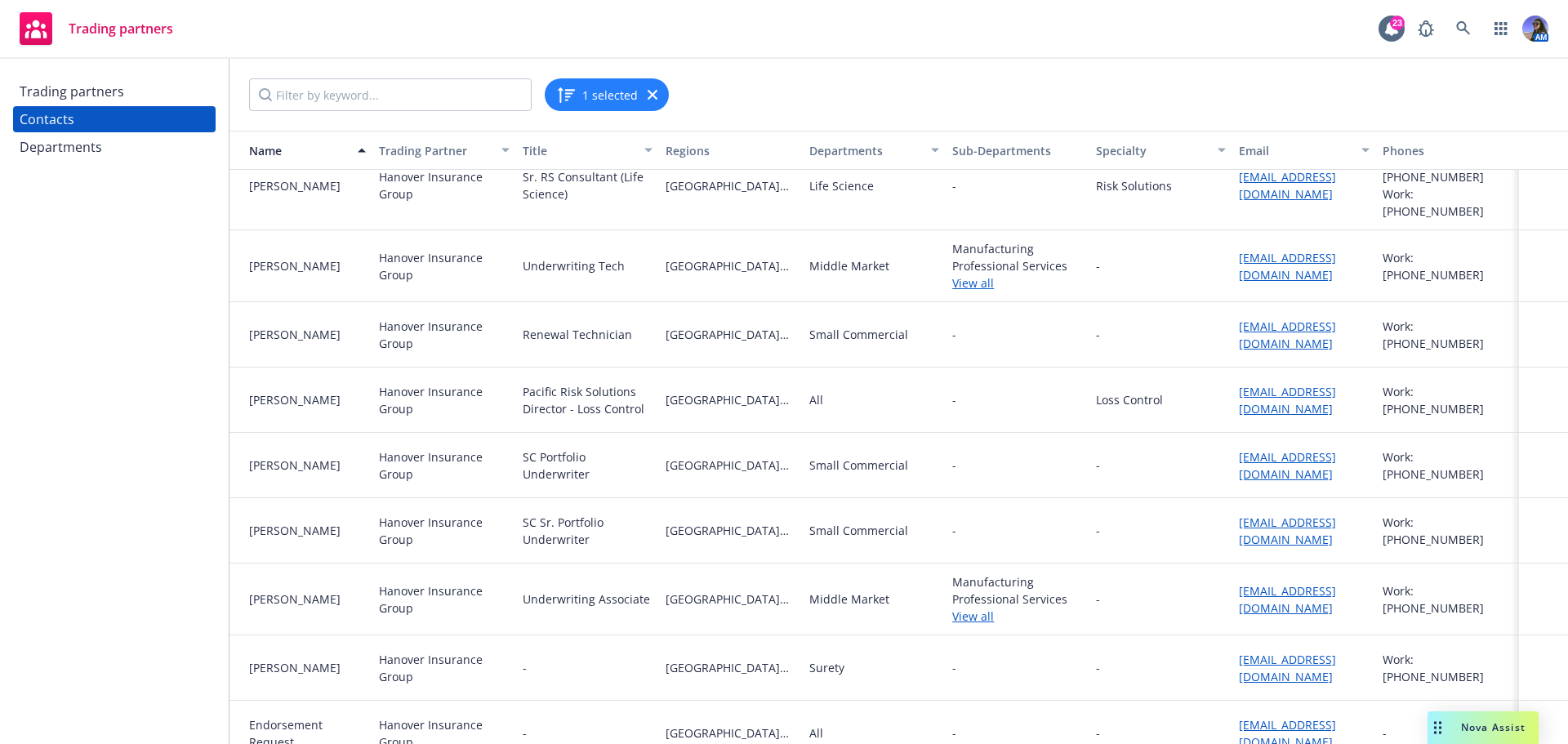
scroll to position [1144, 0]
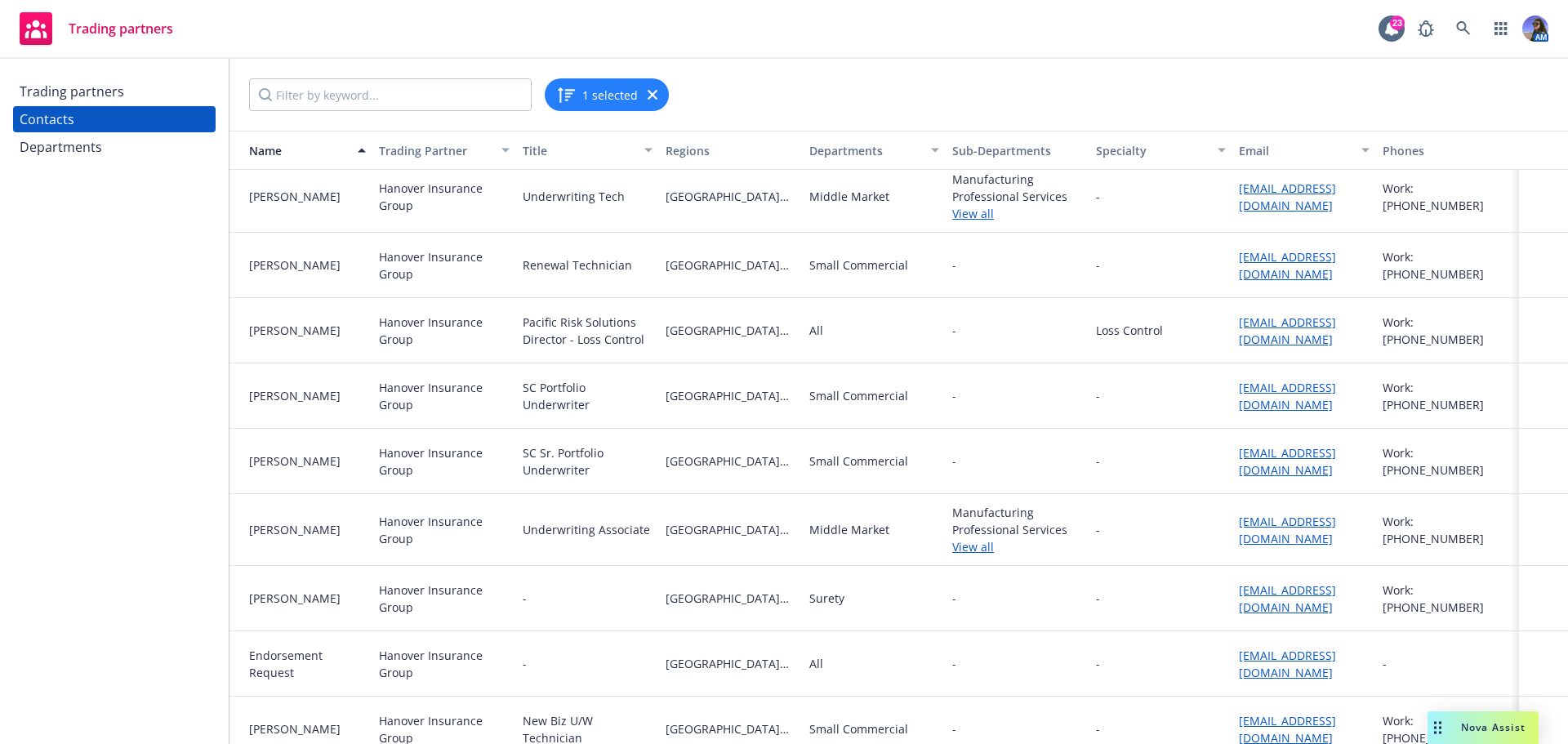
click at [968, 539] on link "View all" at bounding box center [1017, 547] width 130 height 18
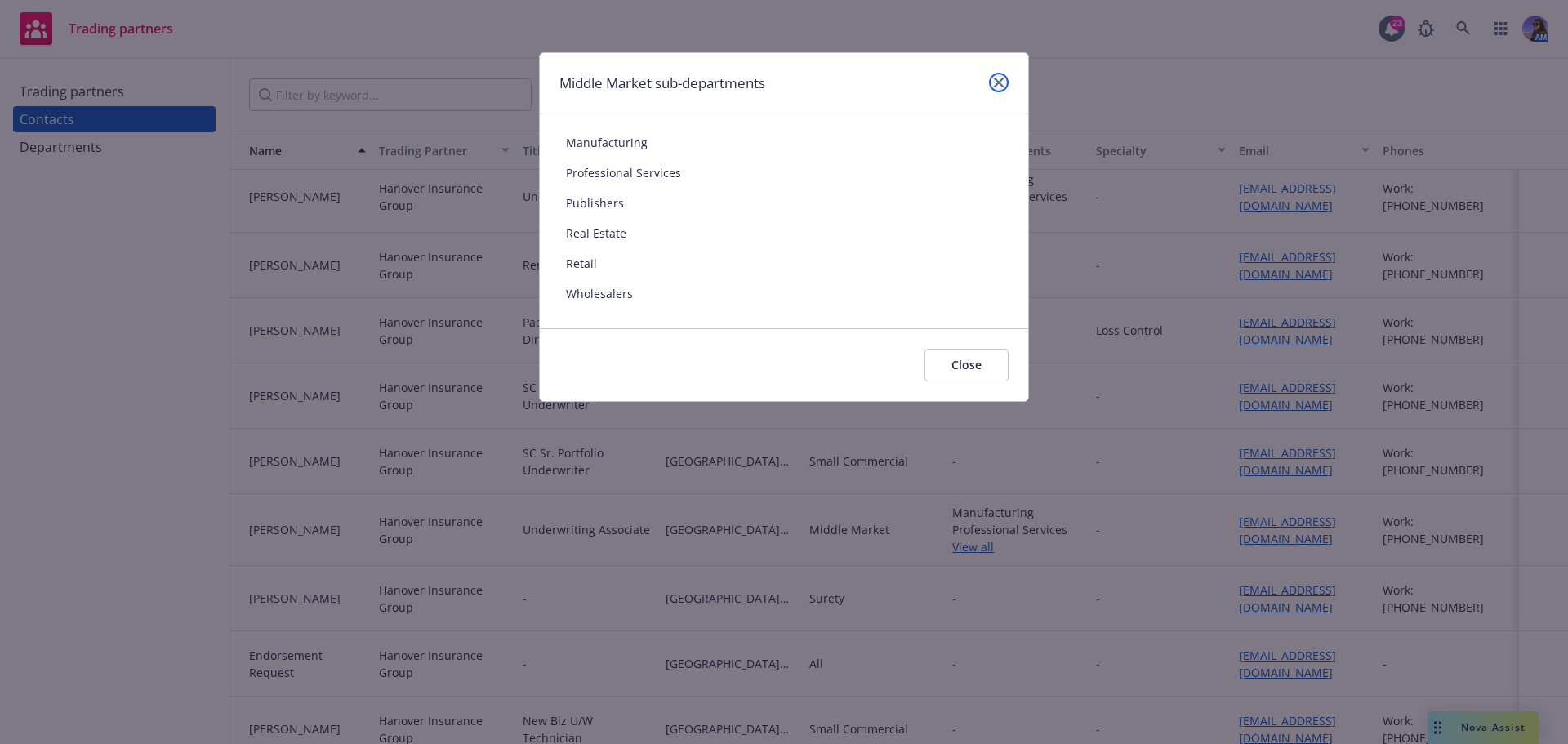
click at [1002, 81] on icon "close" at bounding box center [999, 82] width 10 height 10
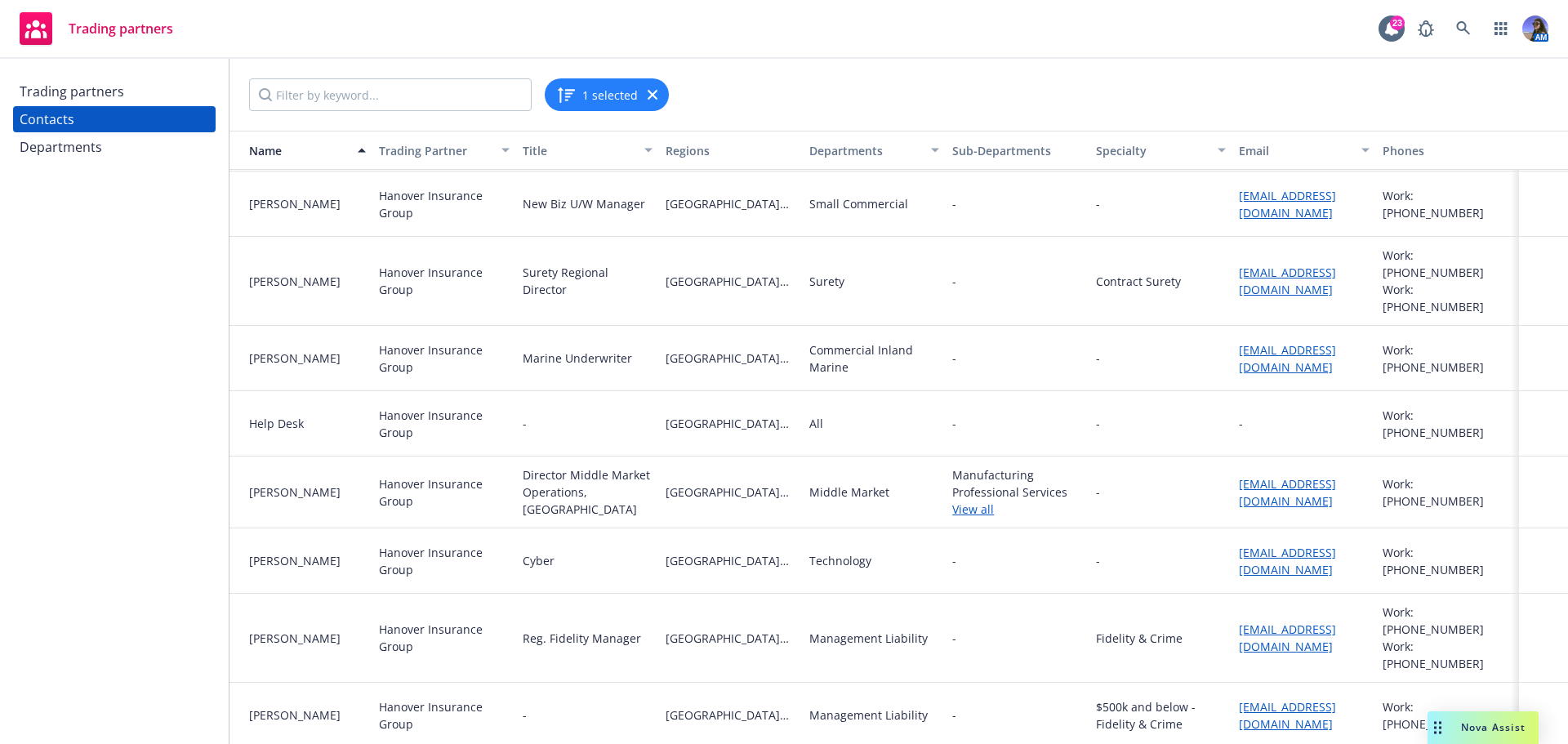
scroll to position [1716, 0]
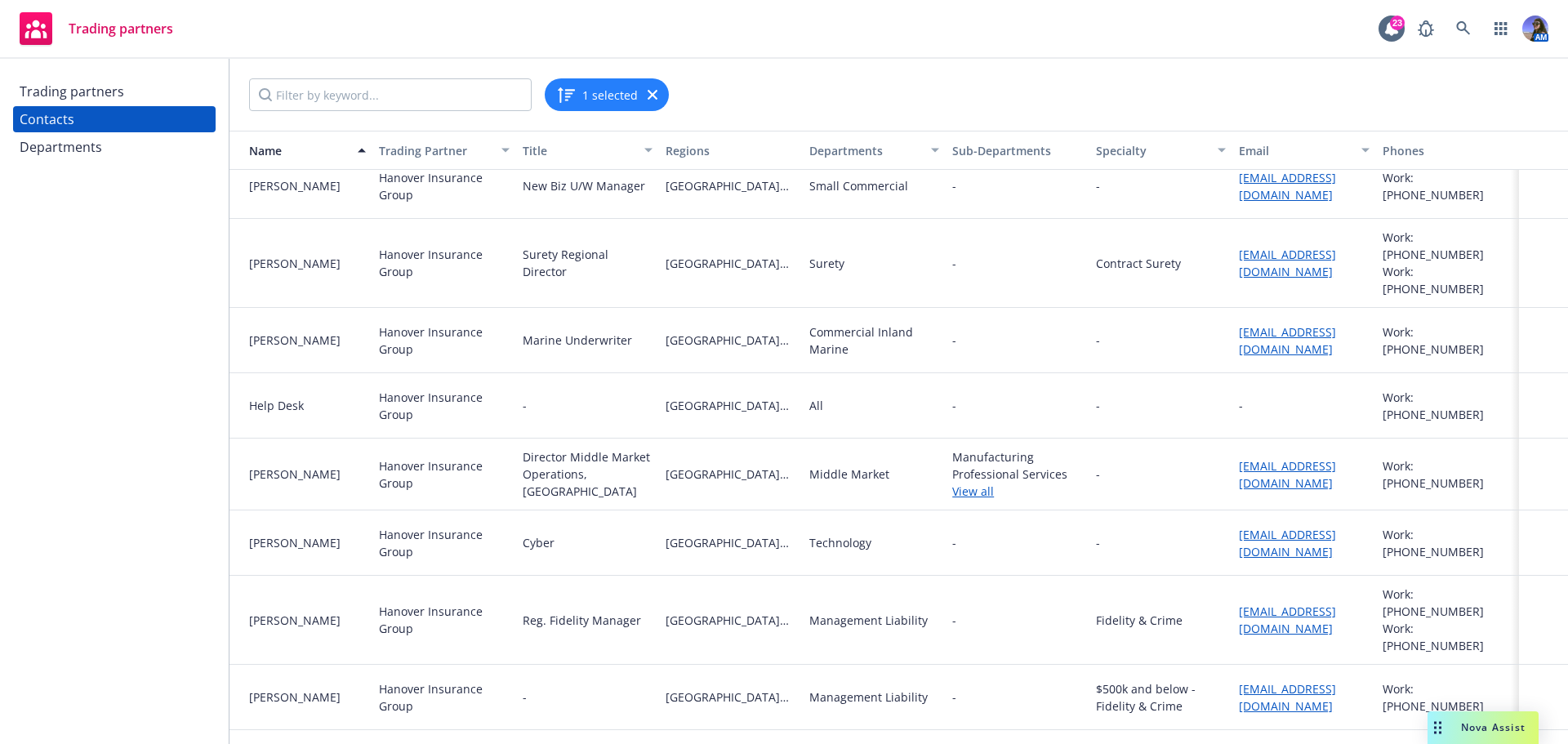
click at [969, 483] on link "View all" at bounding box center [1017, 492] width 130 height 18
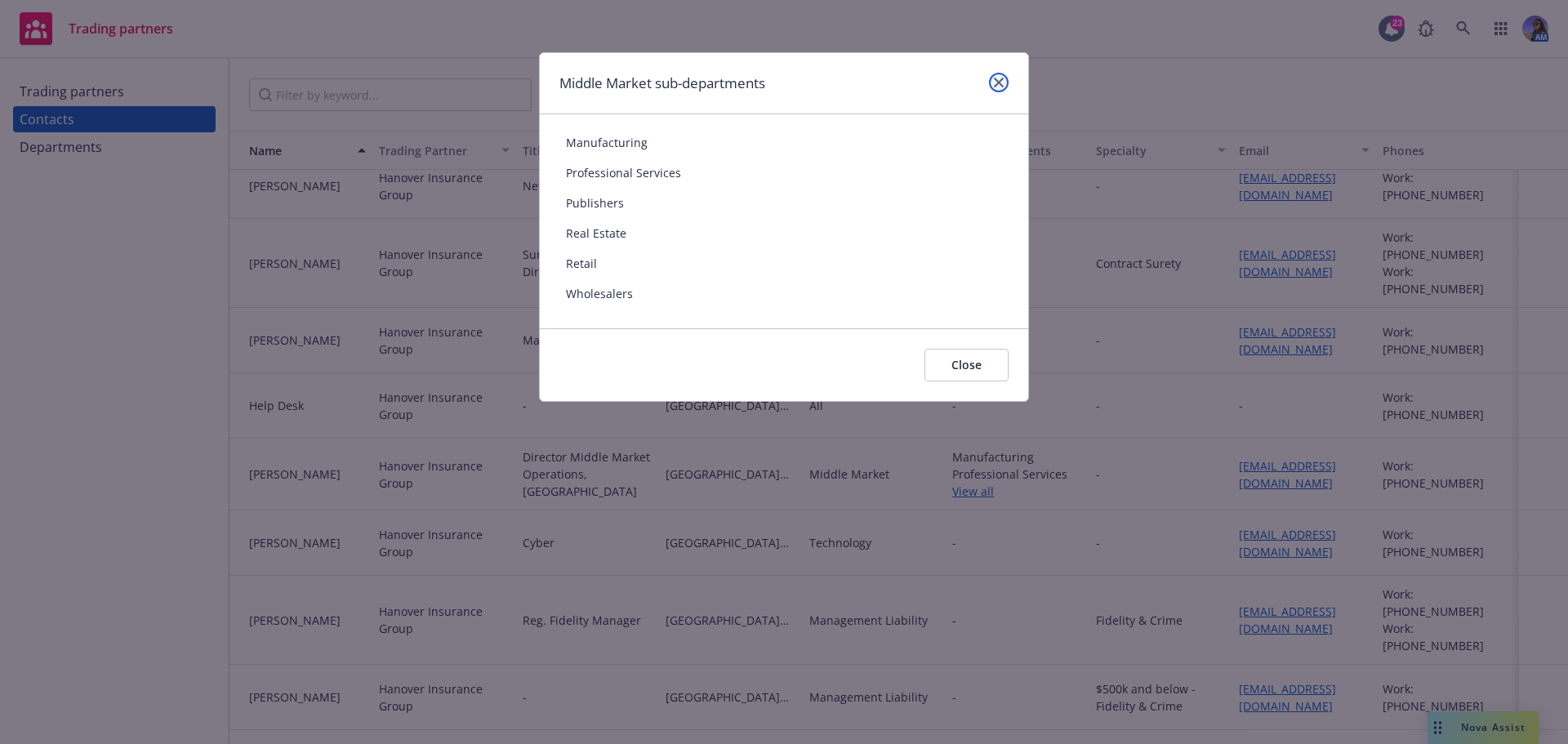
click at [1002, 79] on icon "close" at bounding box center [999, 82] width 10 height 10
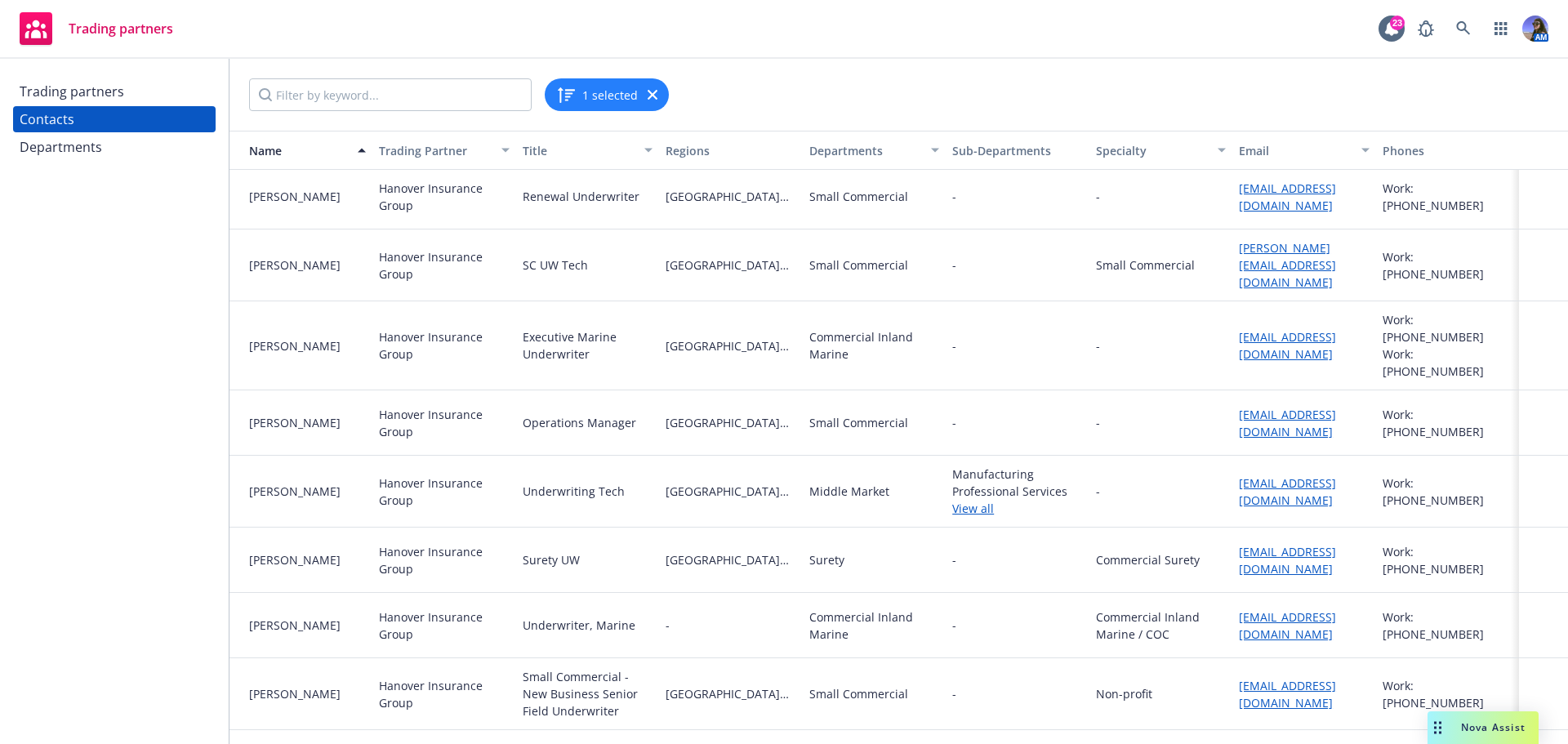
scroll to position [4524, 0]
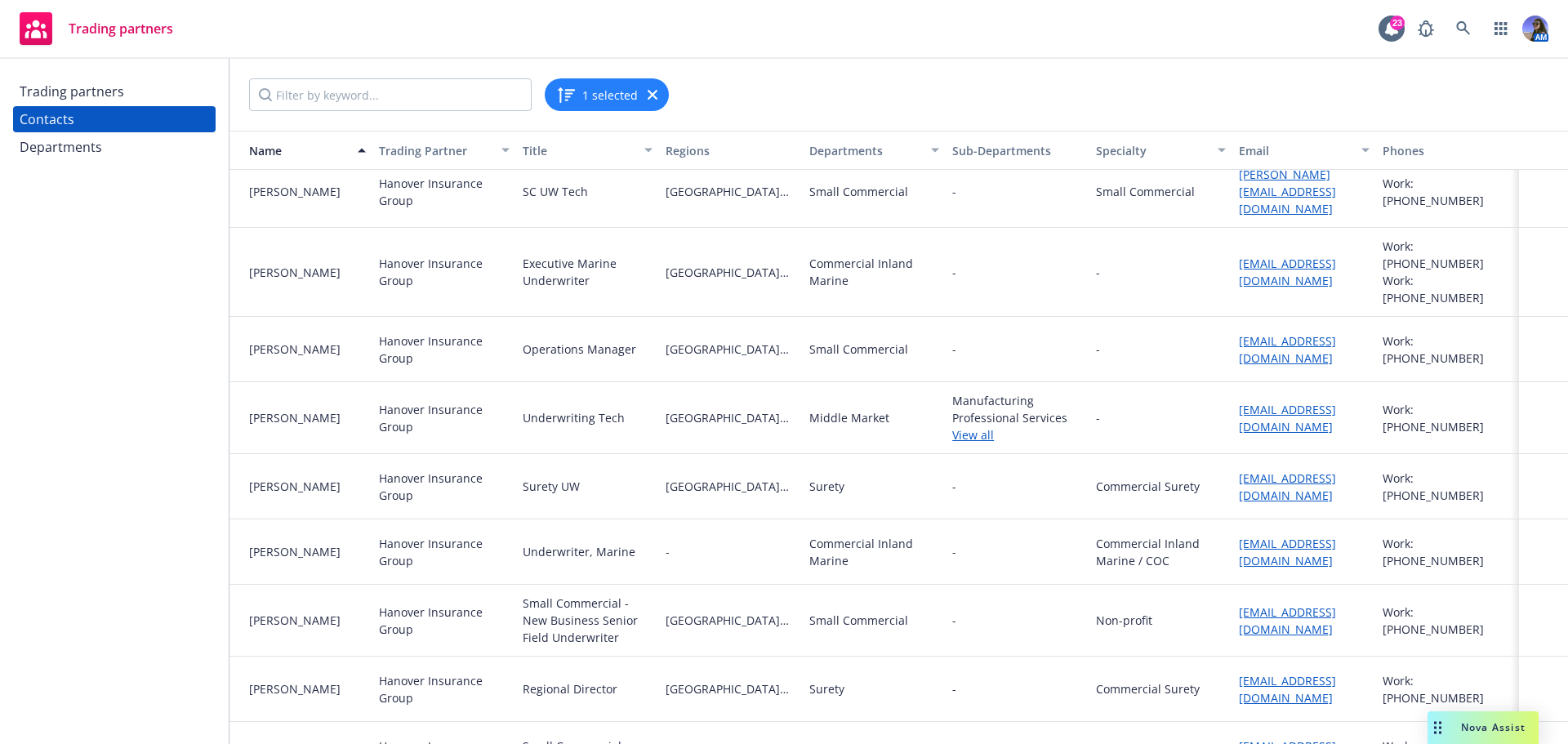
click at [961, 426] on link "View all" at bounding box center [1017, 435] width 130 height 18
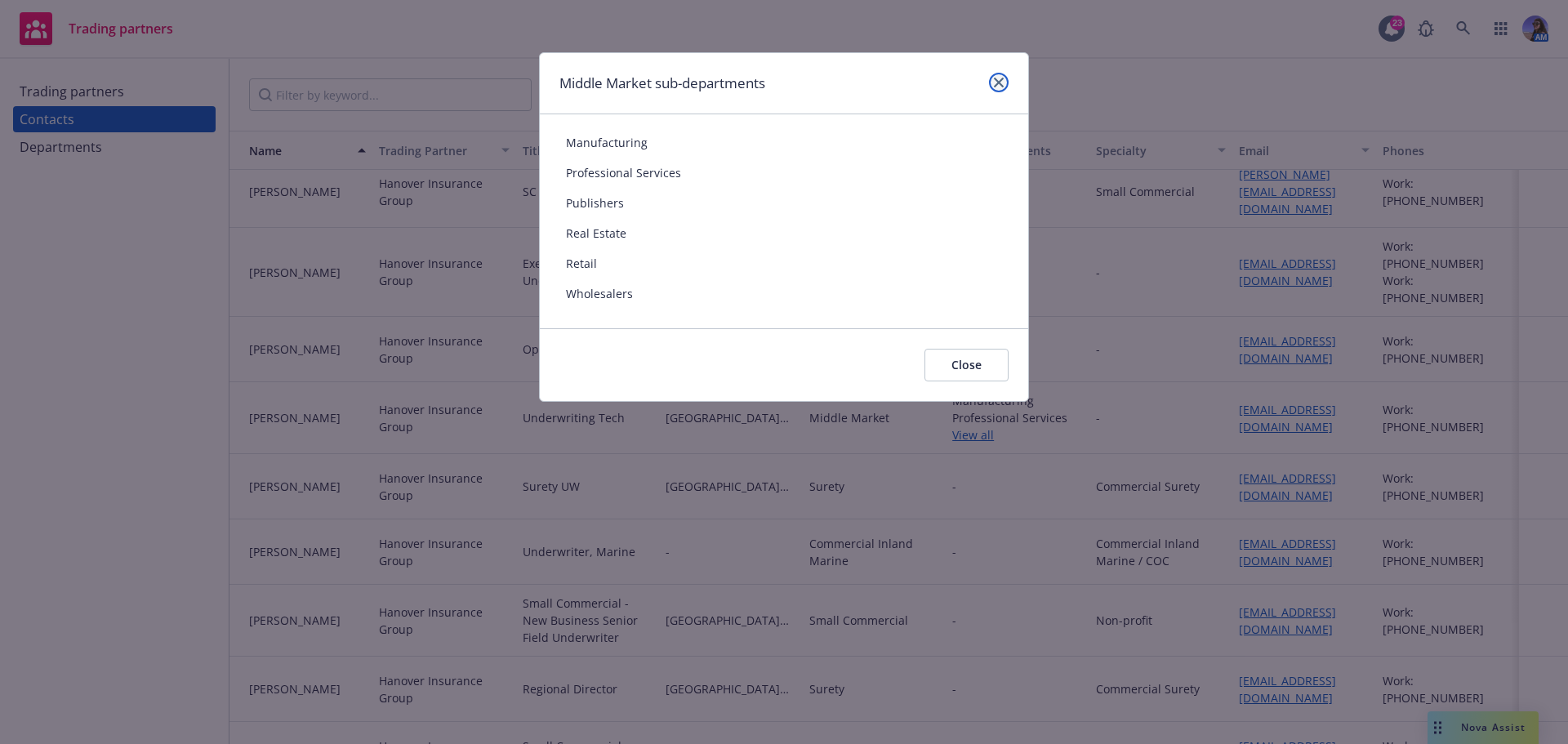
click at [1001, 84] on icon "close" at bounding box center [999, 82] width 10 height 10
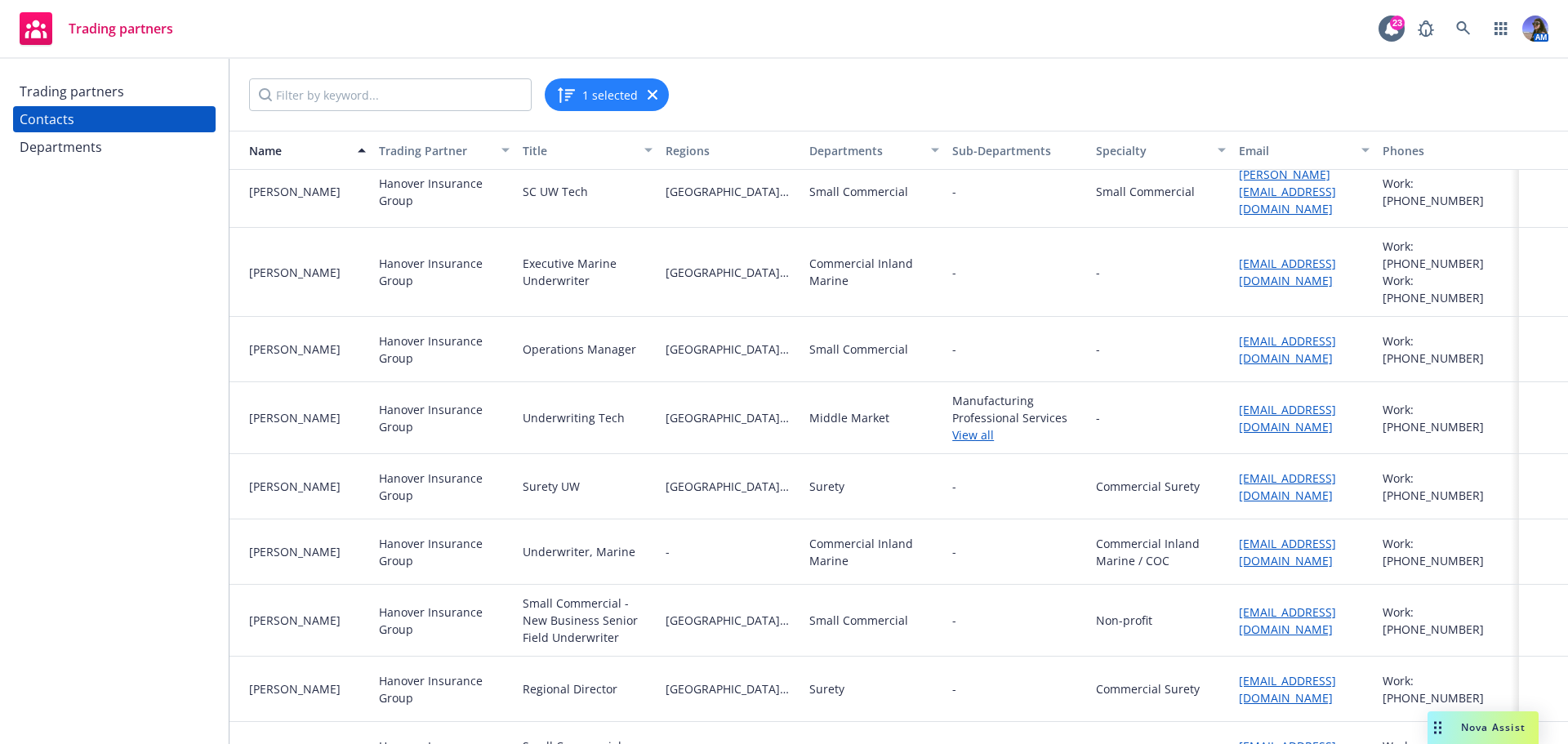
click at [1470, 726] on span "Nova Assist" at bounding box center [1494, 727] width 65 height 14
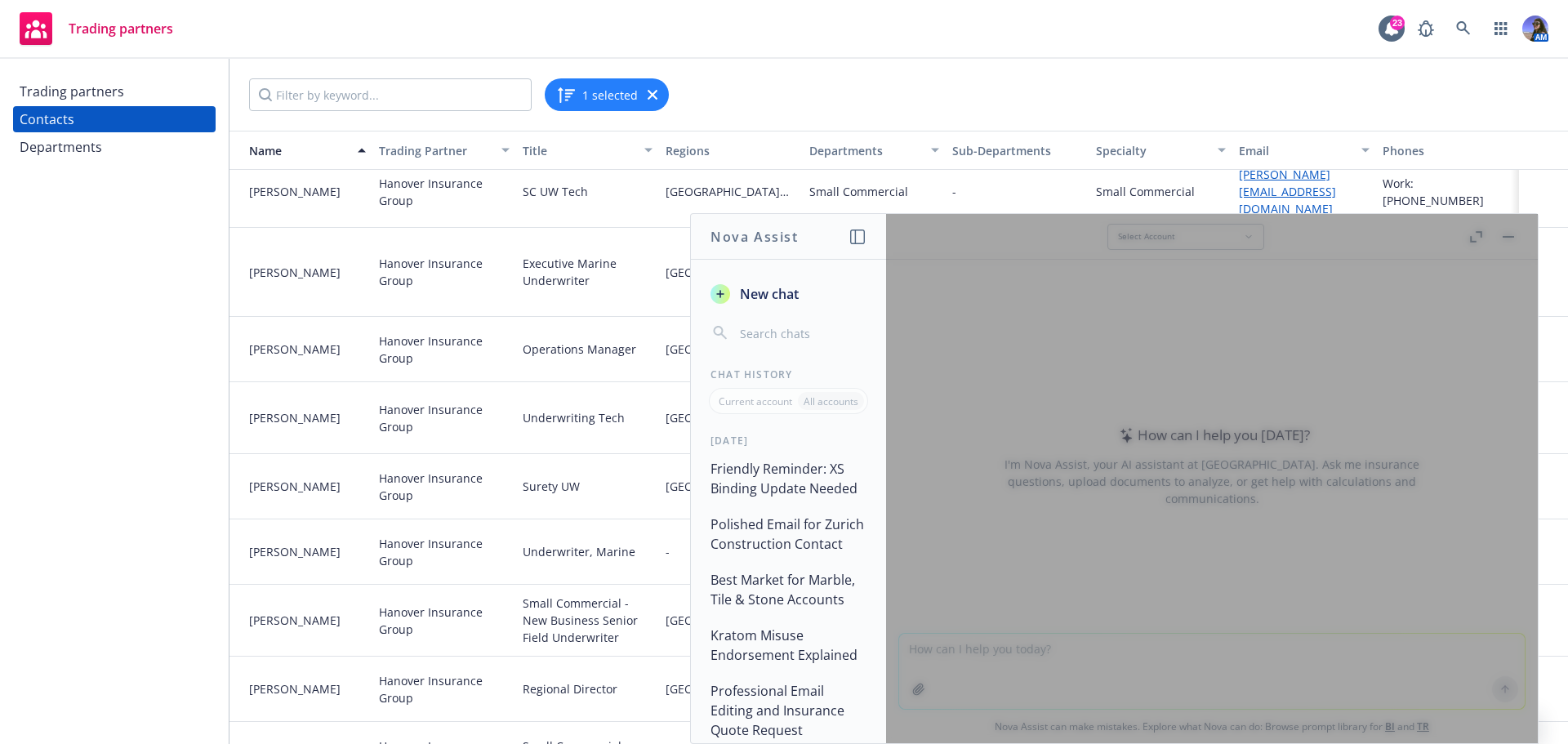
click at [768, 300] on span "New chat" at bounding box center [768, 294] width 63 height 20
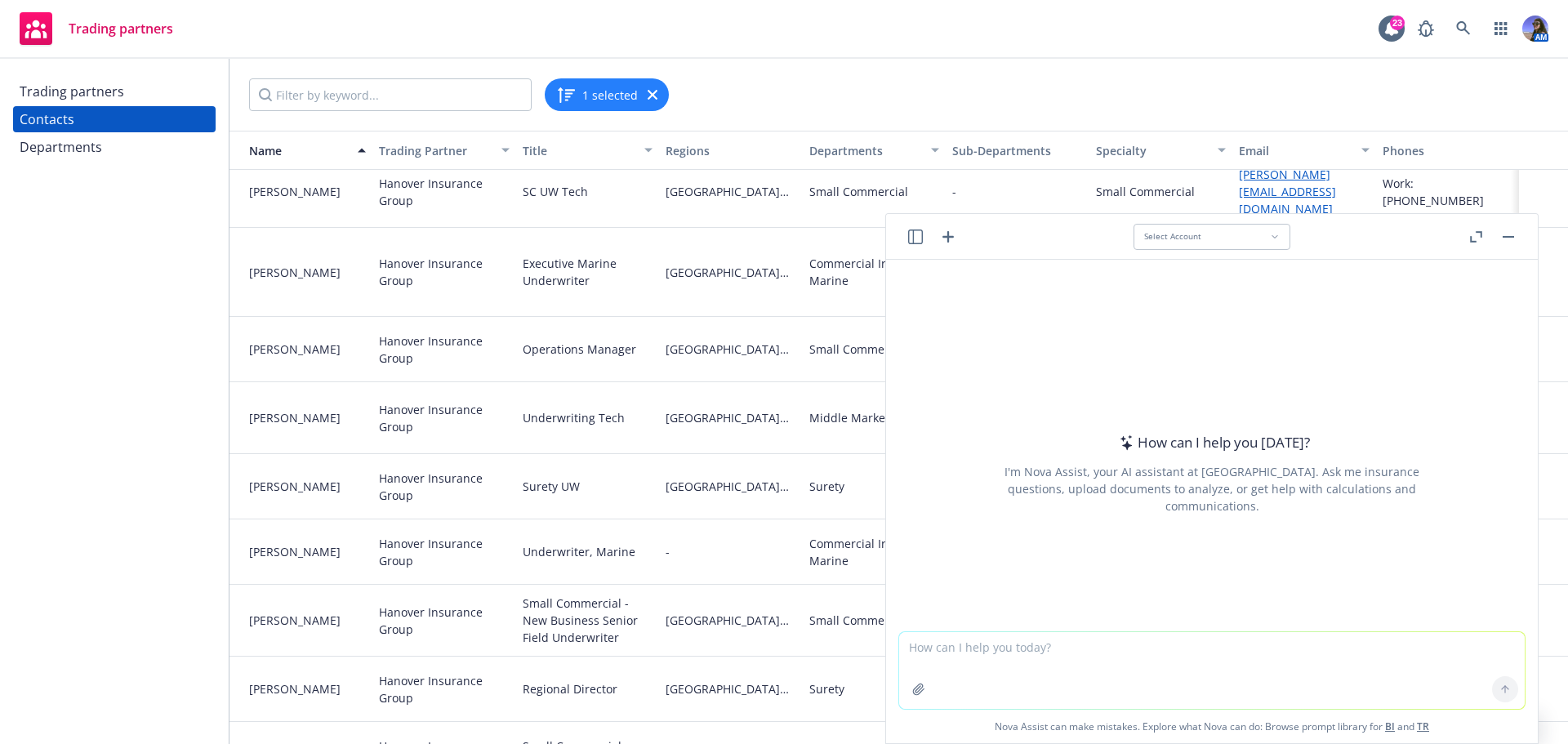
click at [1012, 658] on textarea at bounding box center [1212, 671] width 626 height 77
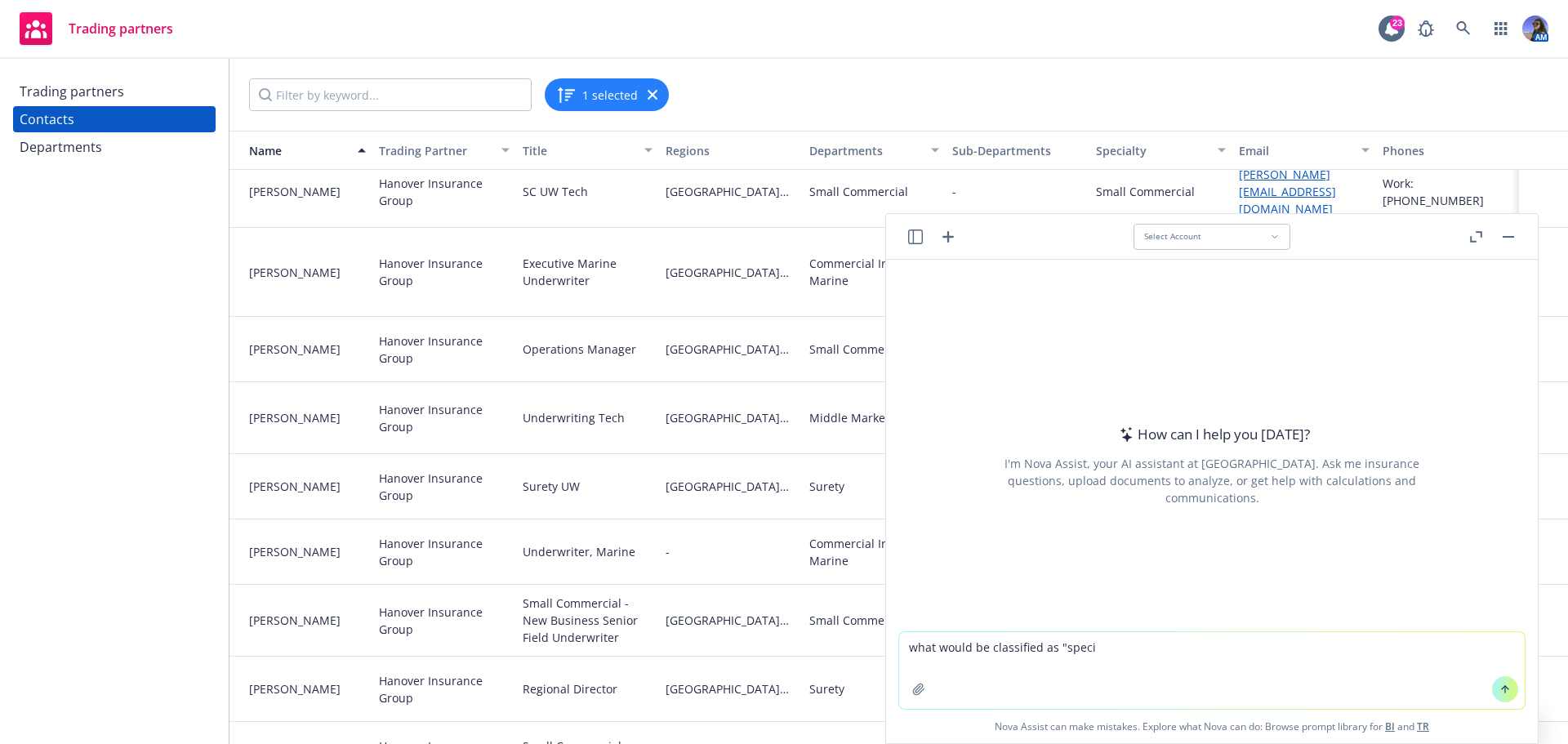
click at [1510, 236] on icon "button" at bounding box center [1508, 237] width 12 height 2
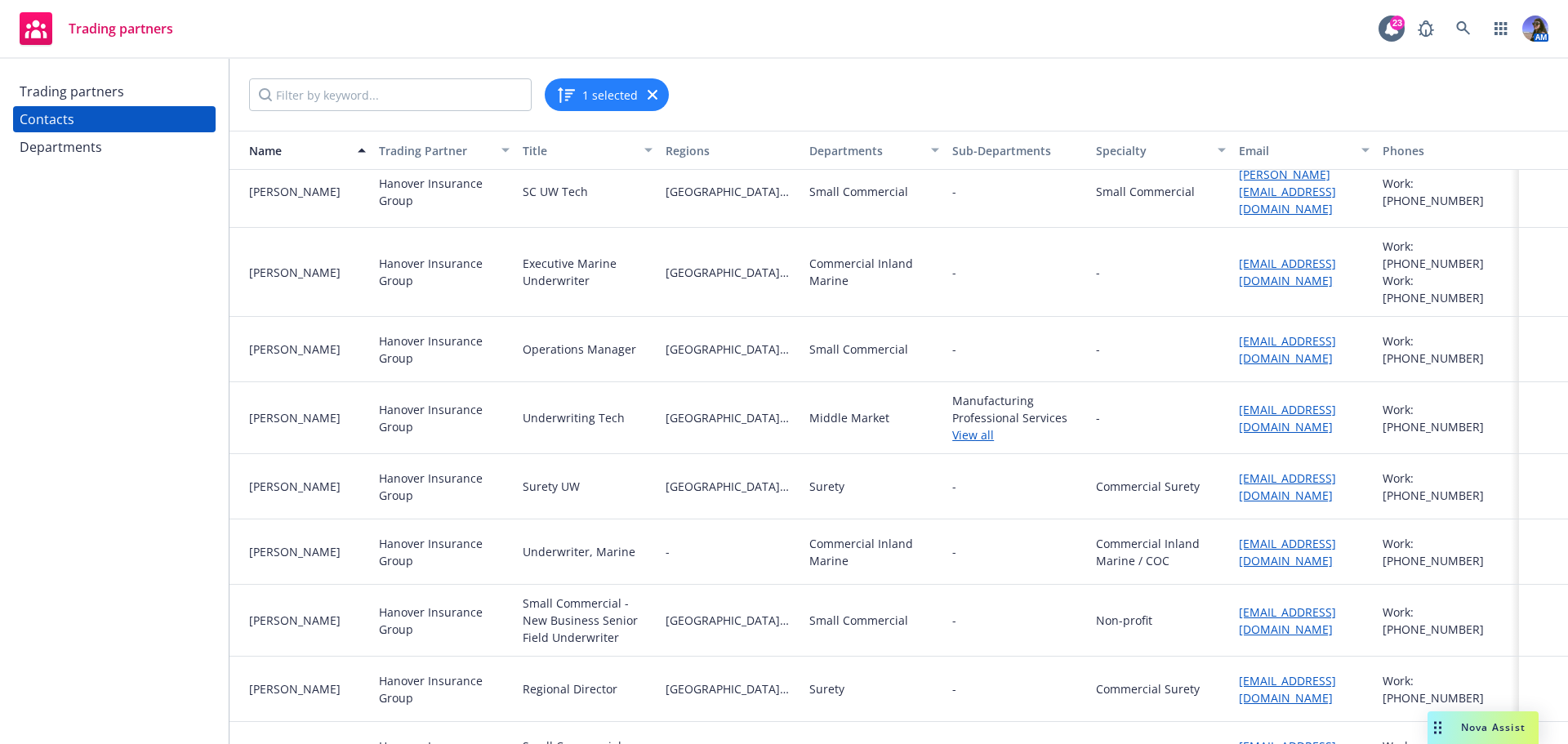
click at [1445, 722] on div "Drag to move" at bounding box center [1438, 727] width 21 height 32
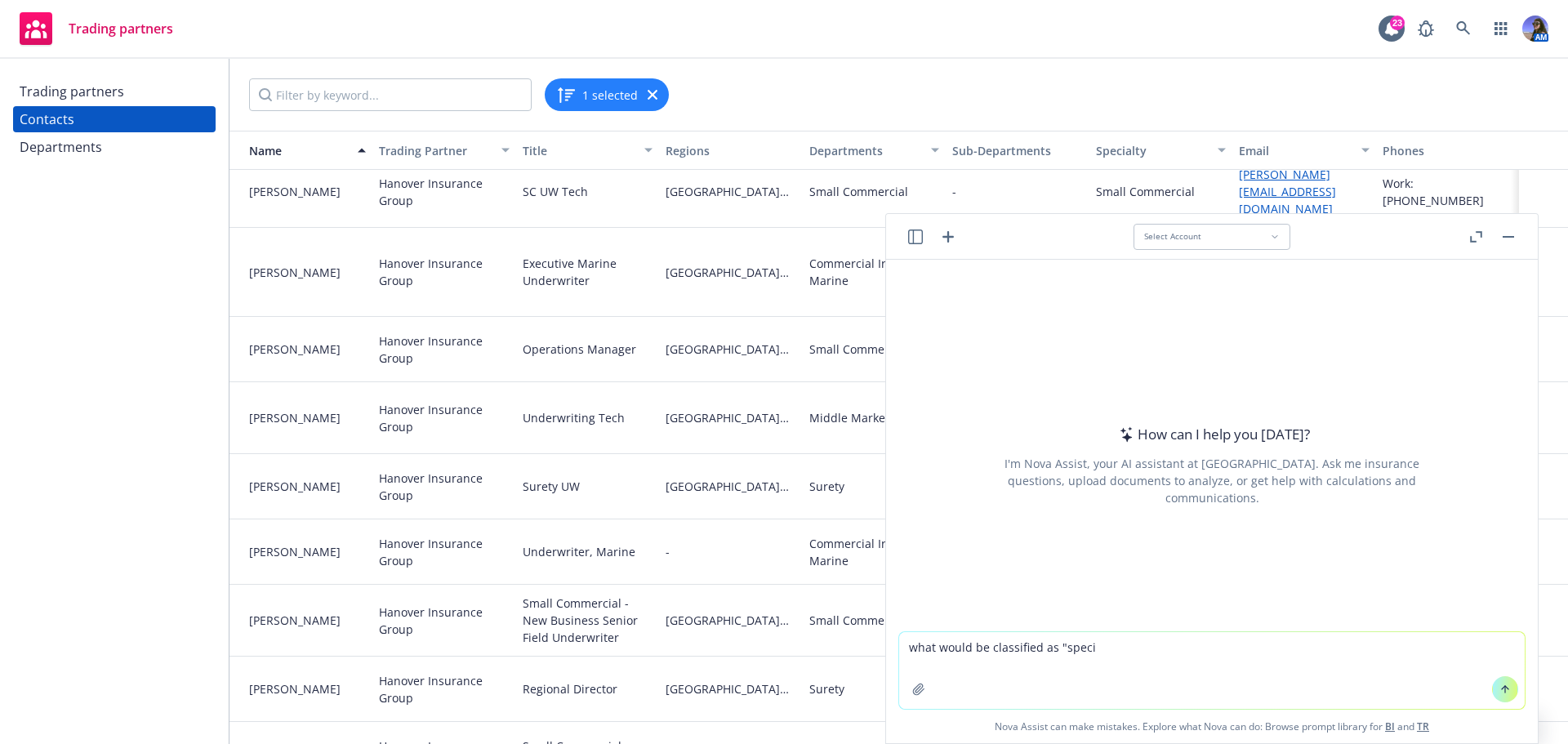
drag, startPoint x: 1113, startPoint y: 656, endPoint x: 1055, endPoint y: 647, distance: 58.7
click at [1055, 647] on textarea "what would be classified as "speci" at bounding box center [1212, 671] width 626 height 77
click at [980, 645] on textarea "what would be classified as "professional services" to approach a market" at bounding box center [1212, 671] width 626 height 77
drag, startPoint x: 1052, startPoint y: 648, endPoint x: 982, endPoint y: 648, distance: 70.0
click at [982, 648] on textarea "what would be classified as "professional services" to approach a market" at bounding box center [1212, 671] width 626 height 77
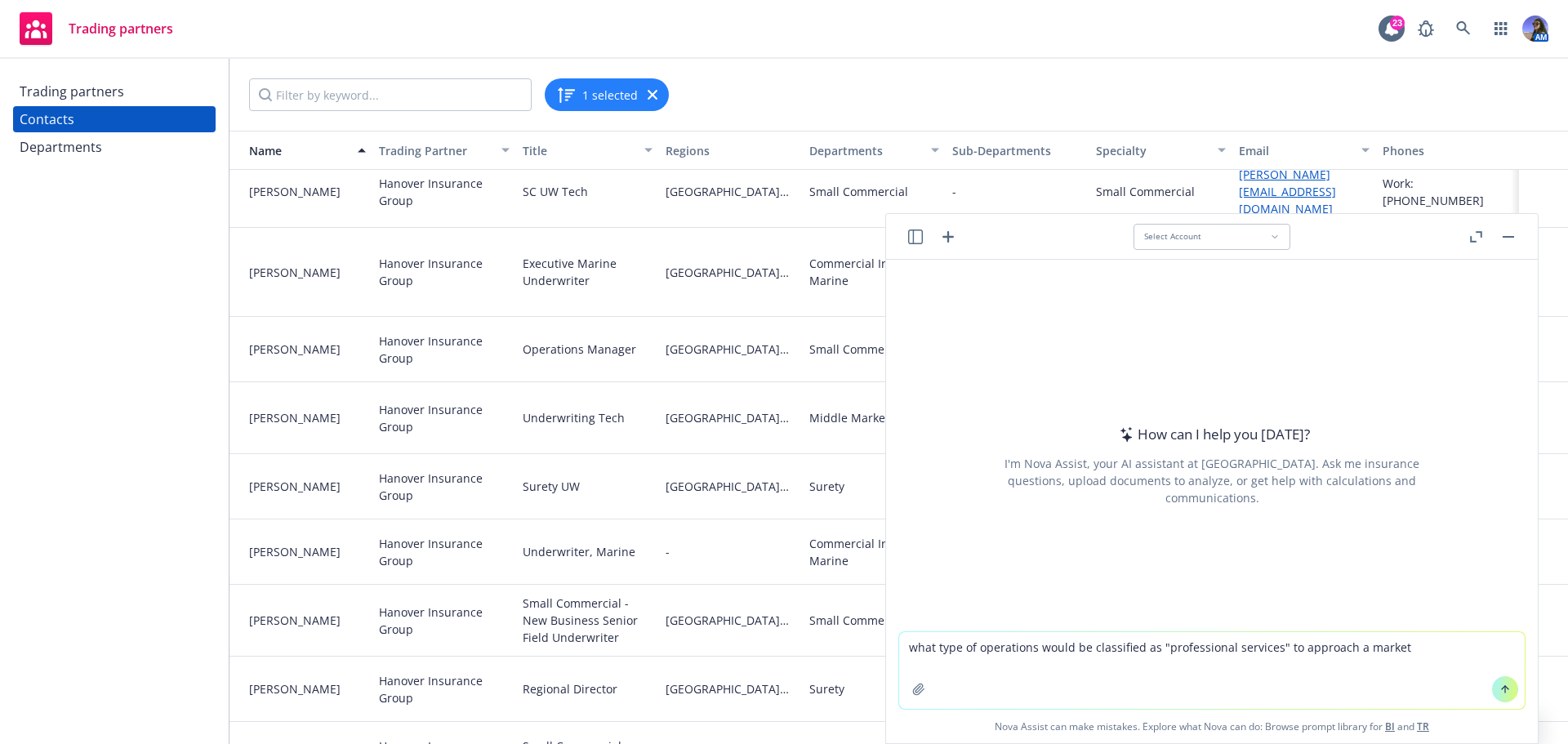
click at [1413, 649] on textarea "what type of operations would be classified as "professional services" to appro…" at bounding box center [1212, 671] width 626 height 77
type textarea "what type of operations would be classified as "professional services" to appro…"
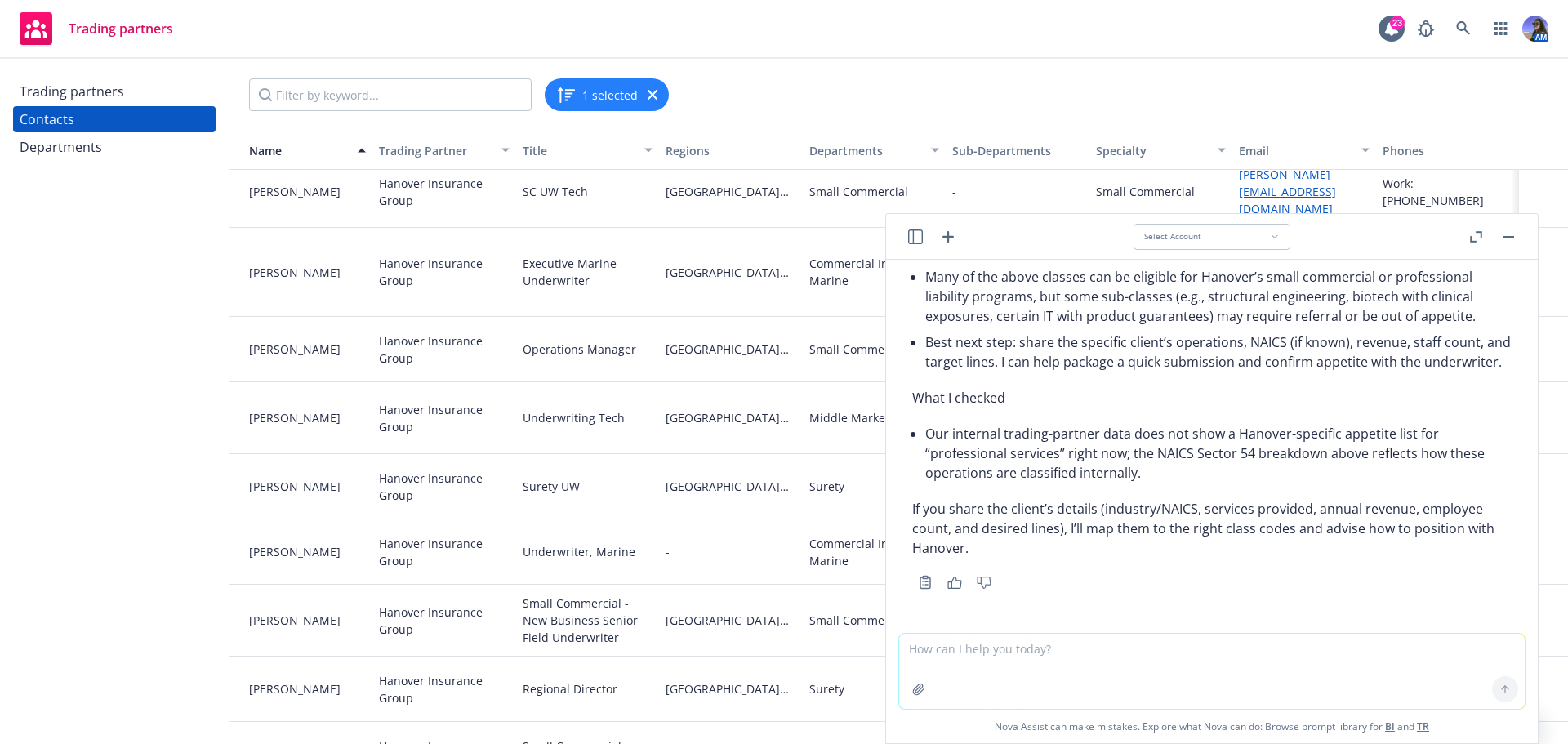
scroll to position [643, 0]
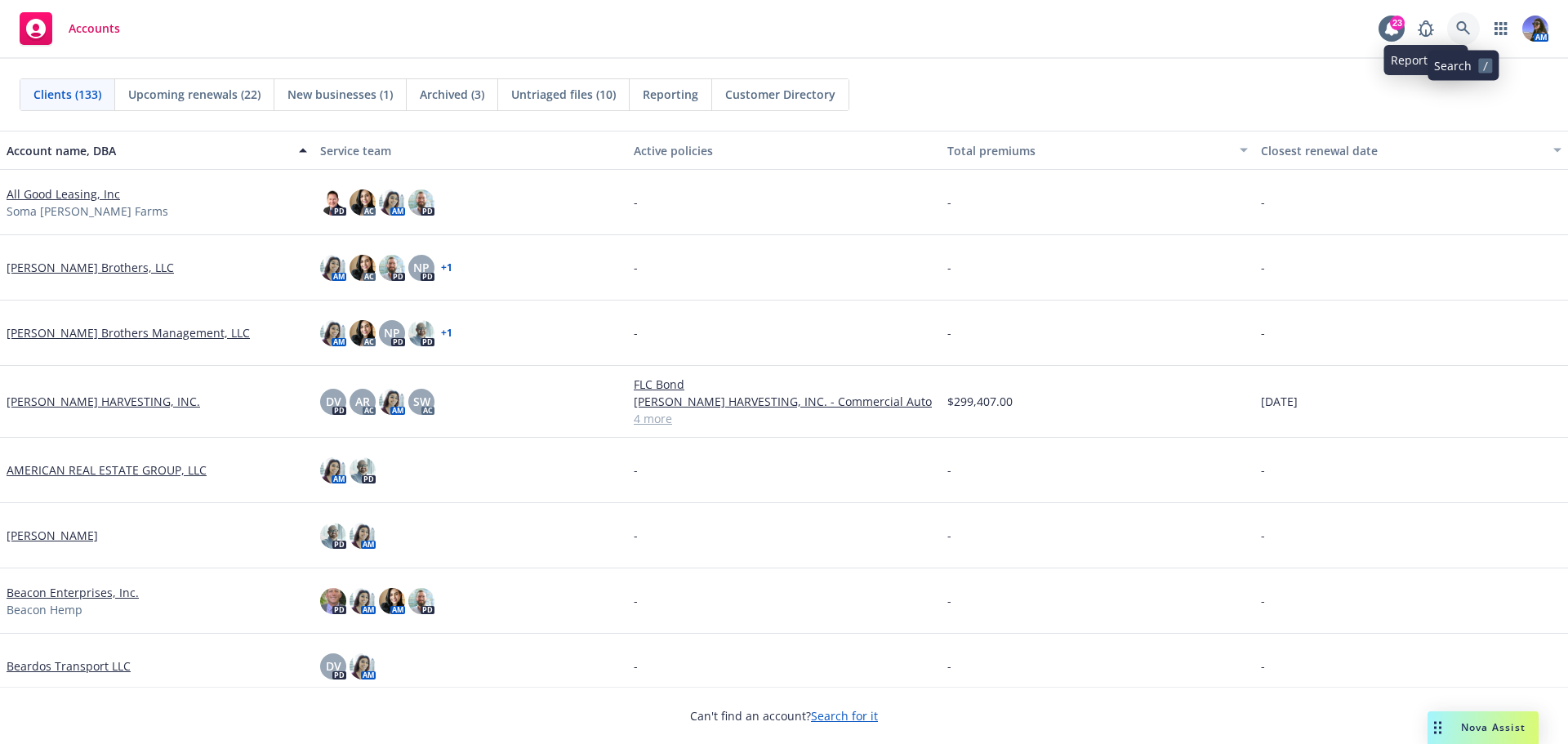
click at [1464, 26] on icon at bounding box center [1463, 28] width 15 height 15
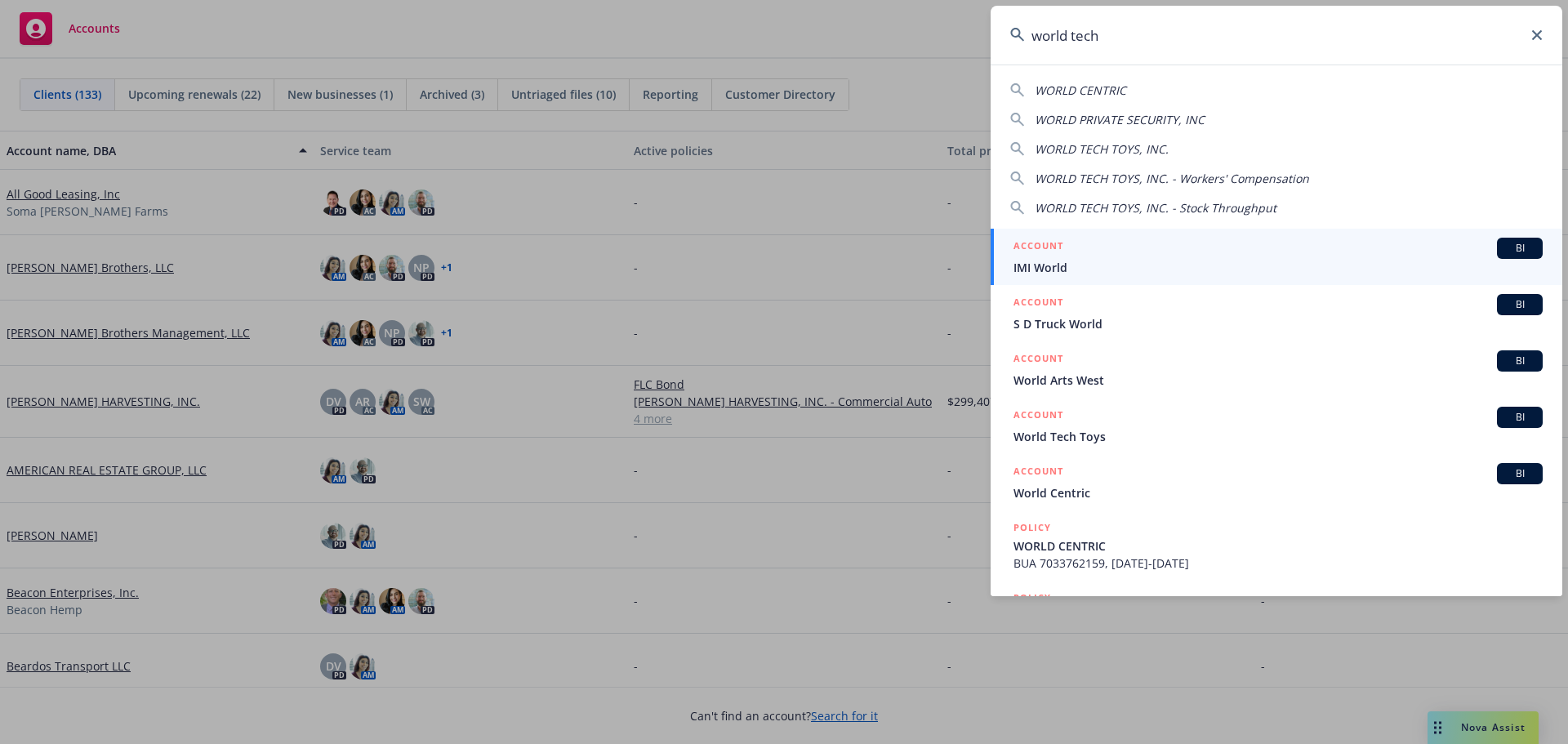
type input "world tech"
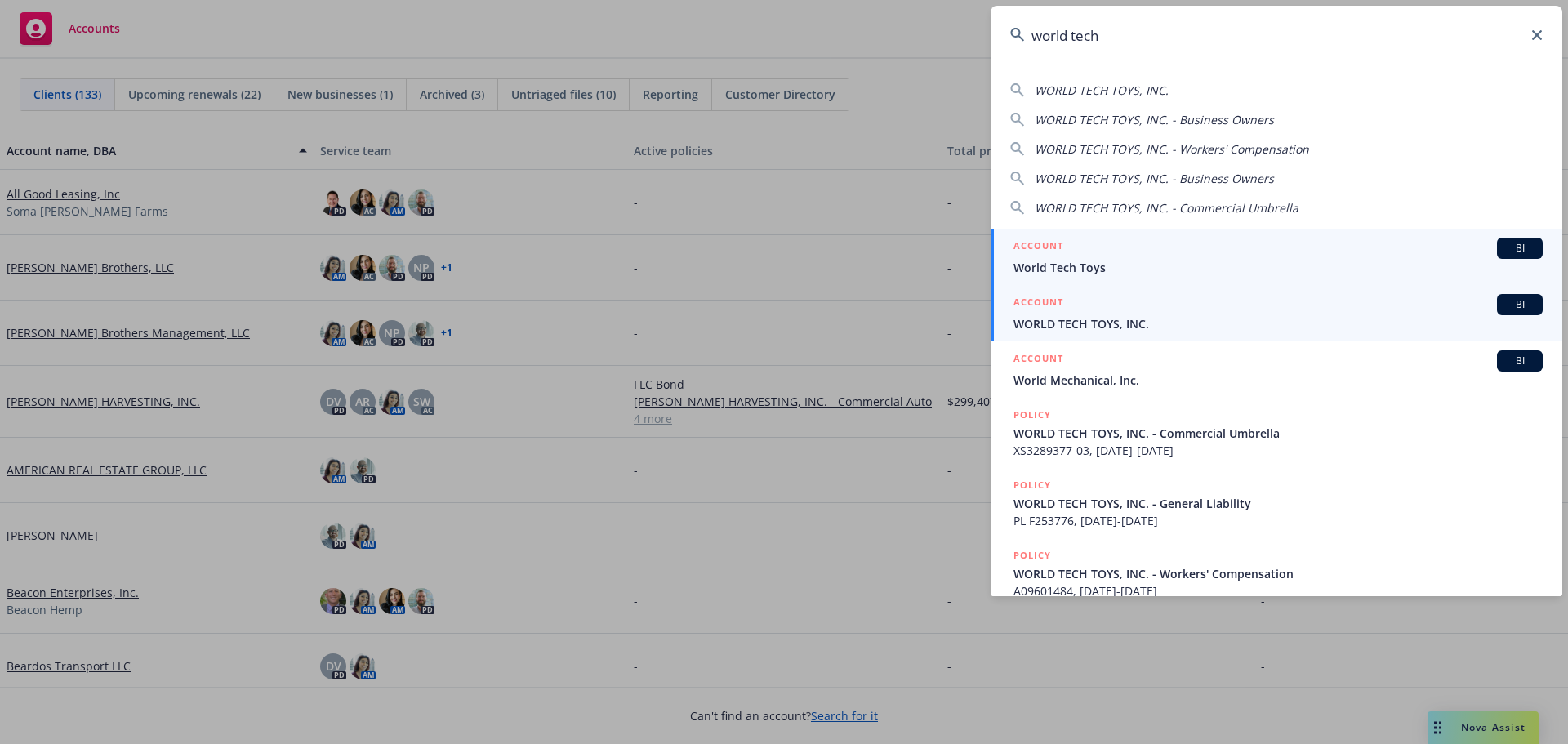
click at [1149, 333] on link "ACCOUNT BI WORLD TECH TOYS, INC." at bounding box center [1277, 314] width 572 height 57
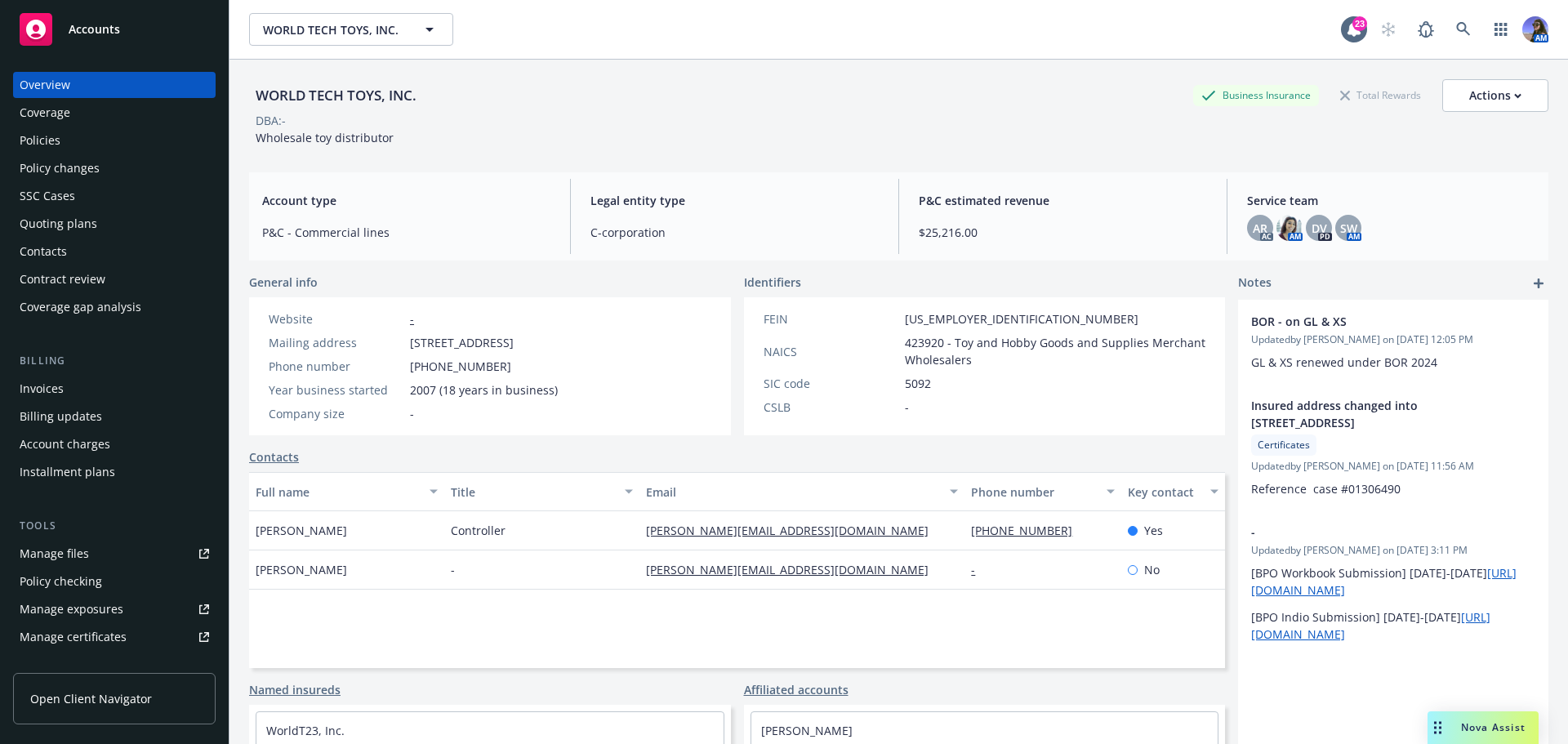
click at [51, 142] on div "Policies" at bounding box center [40, 140] width 41 height 26
